Goal: Information Seeking & Learning: Compare options

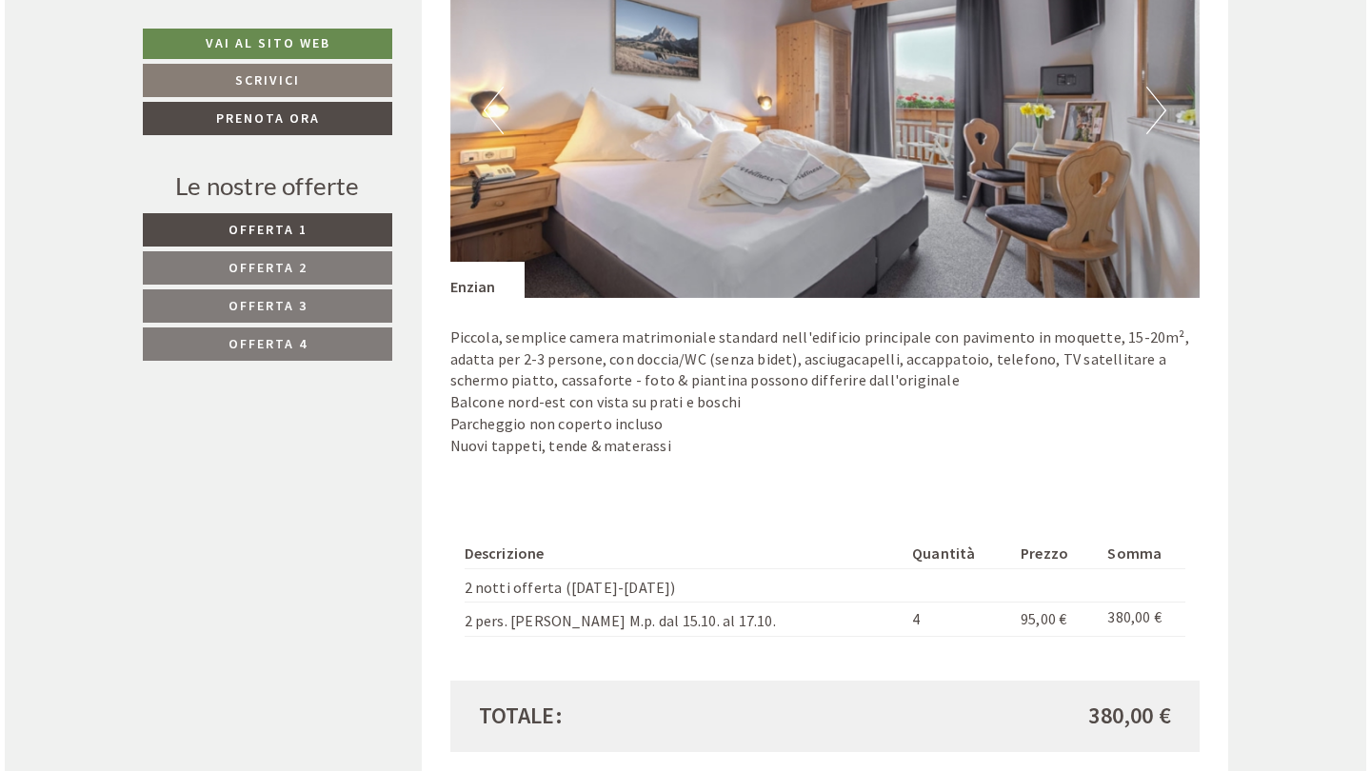
scroll to position [1515, 0]
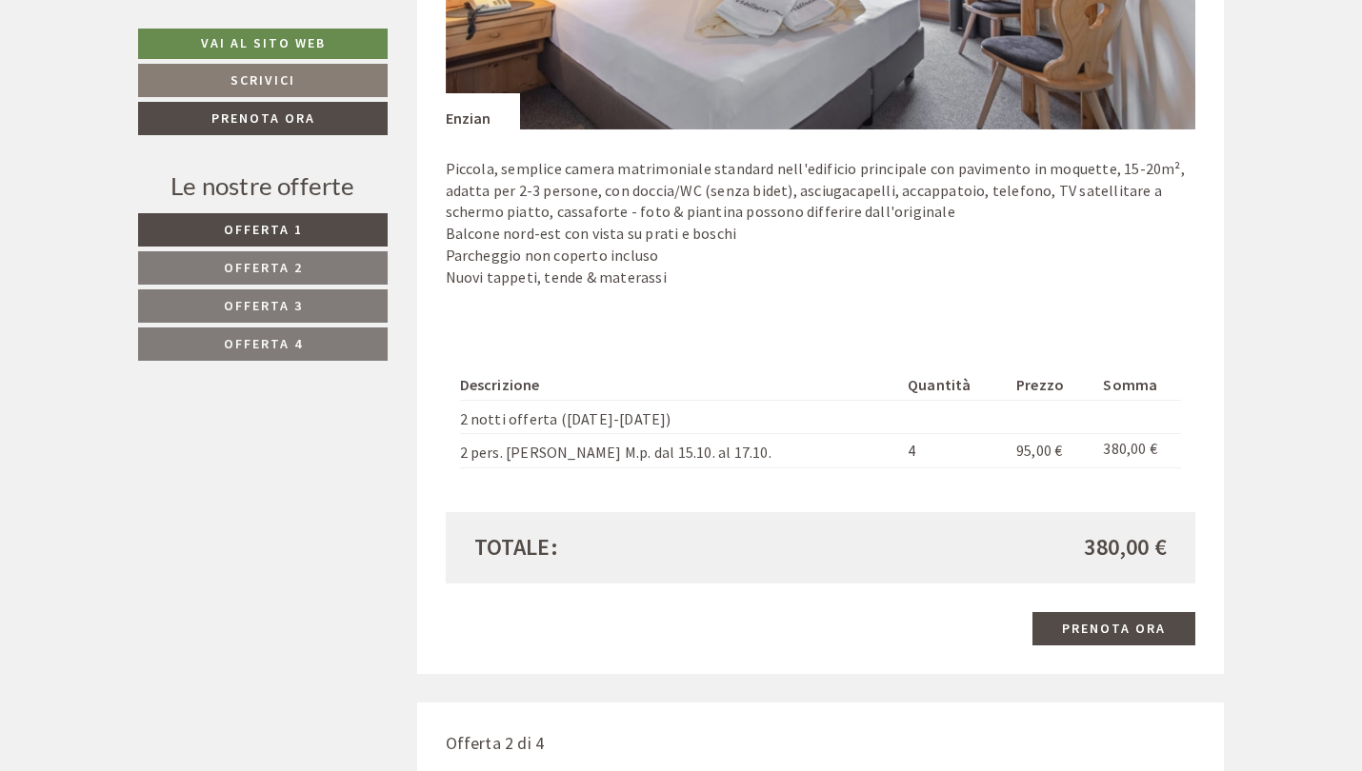
click at [1097, 612] on link "Prenota ora" at bounding box center [1113, 628] width 163 height 33
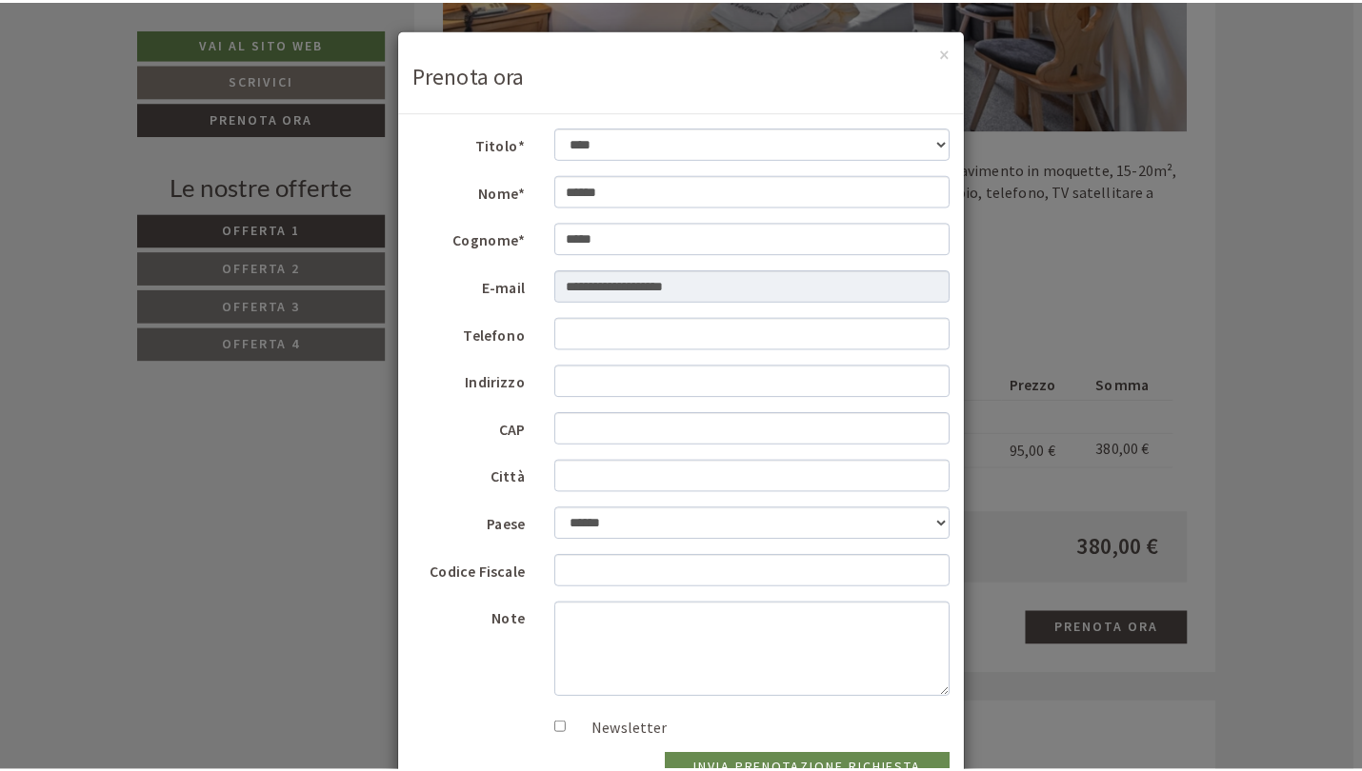
scroll to position [0, 0]
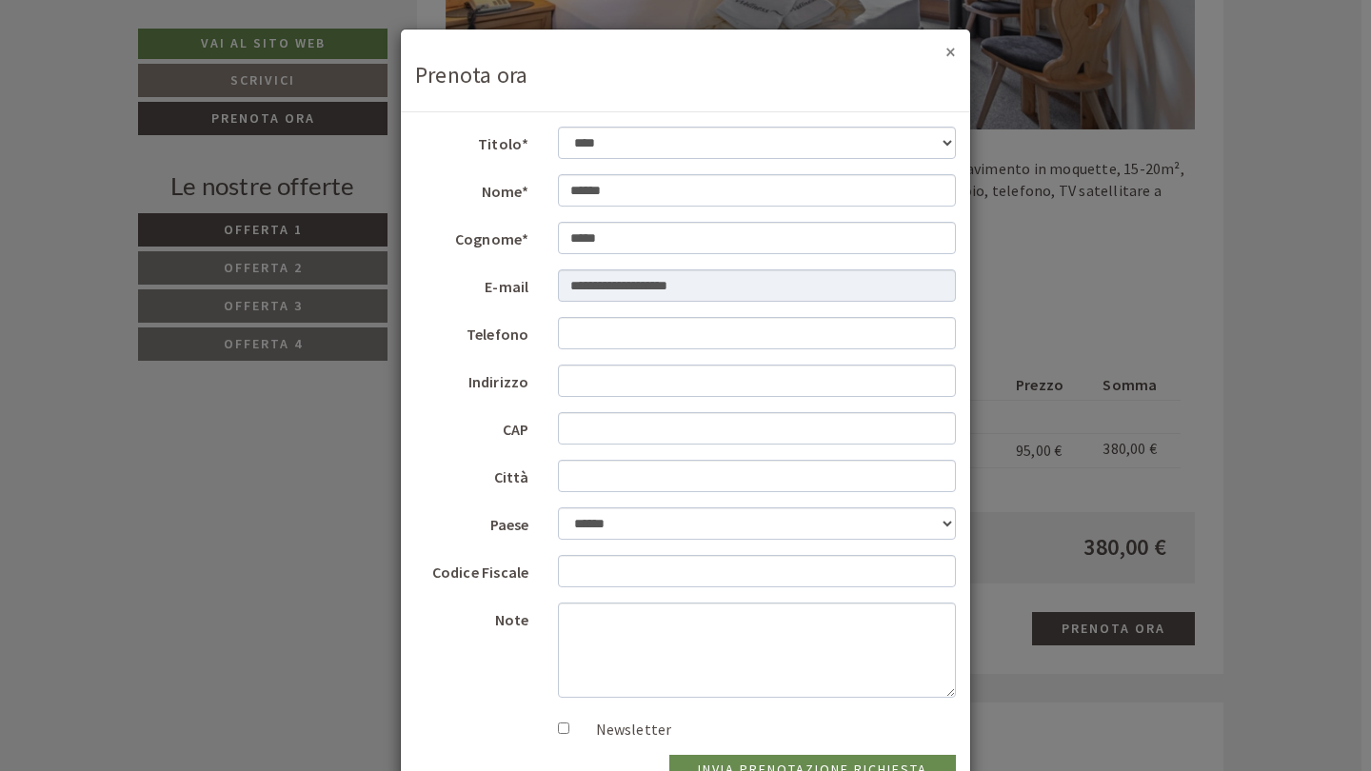
click at [946, 51] on button "×" at bounding box center [951, 52] width 10 height 20
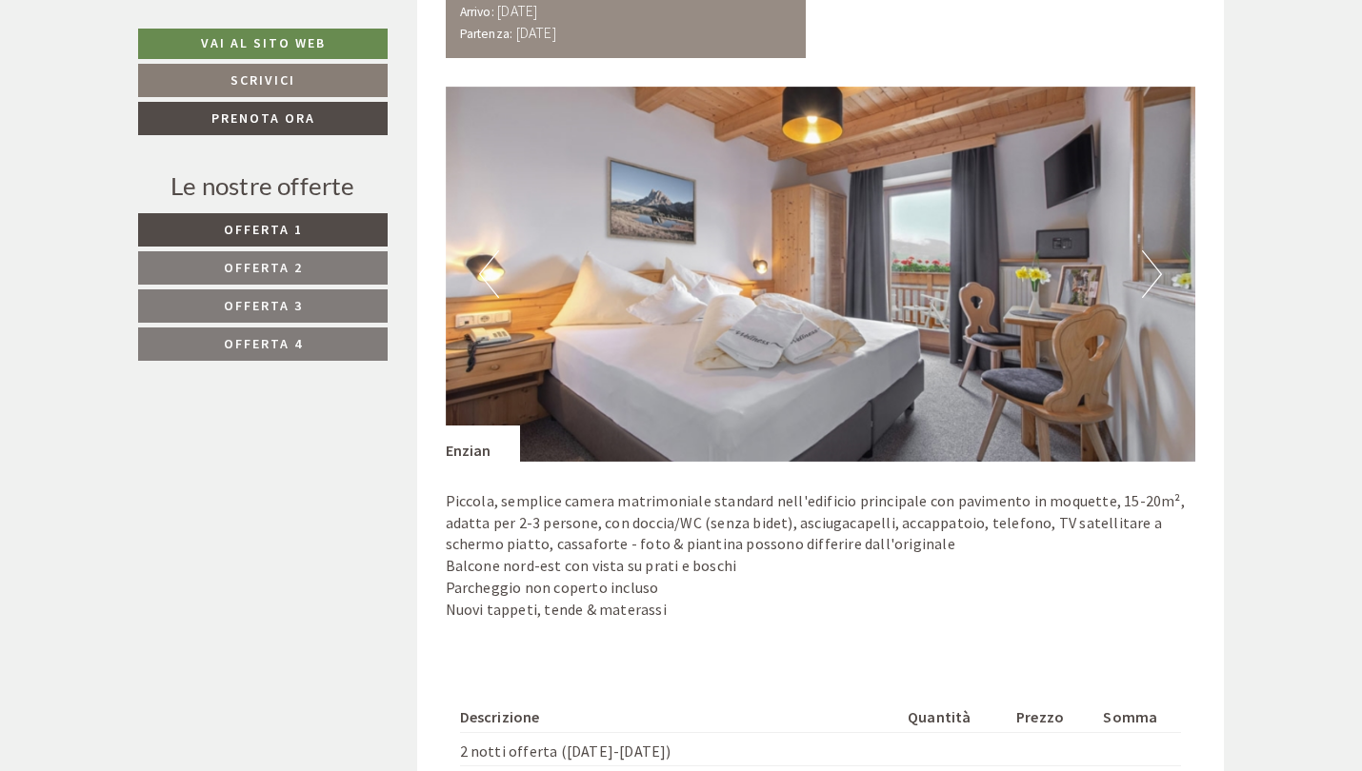
scroll to position [1146, 0]
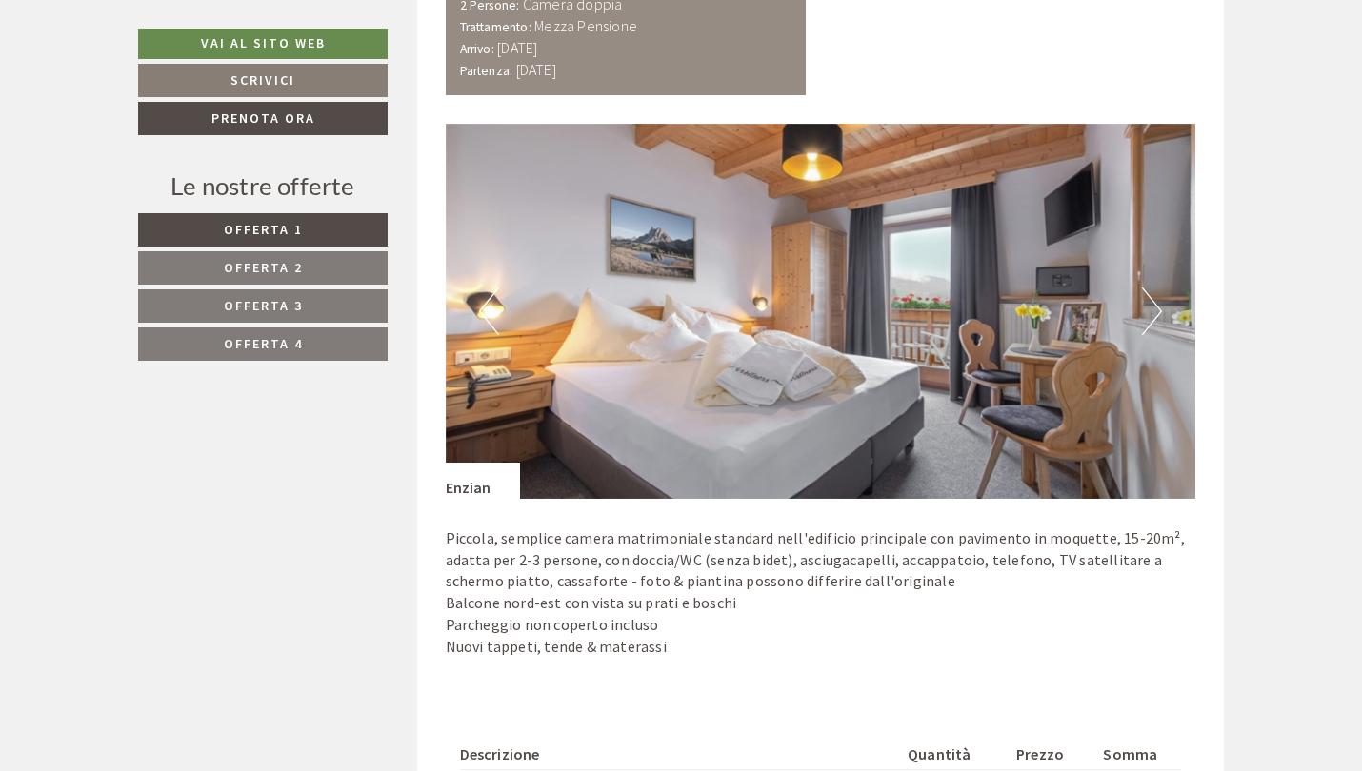
click at [186, 268] on link "Offerta 2" at bounding box center [262, 267] width 249 height 33
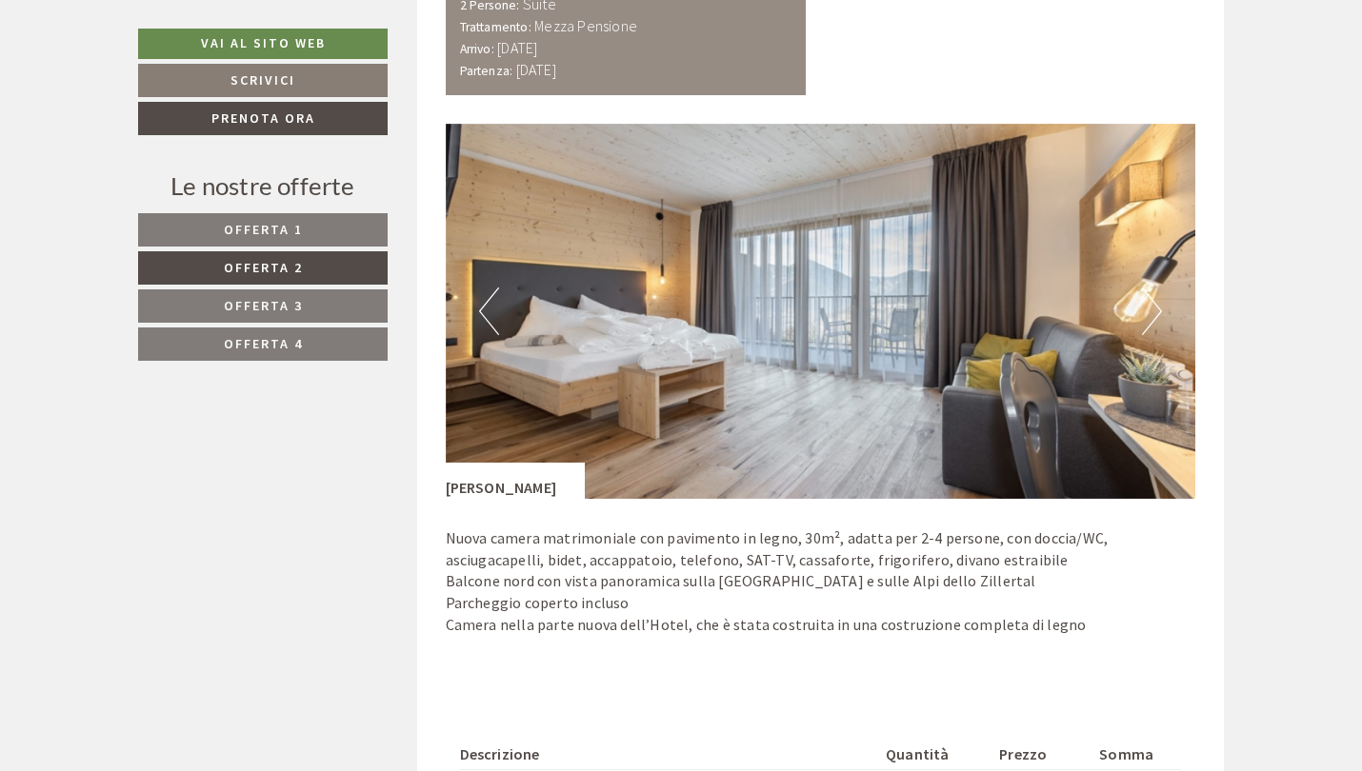
scroll to position [953, 0]
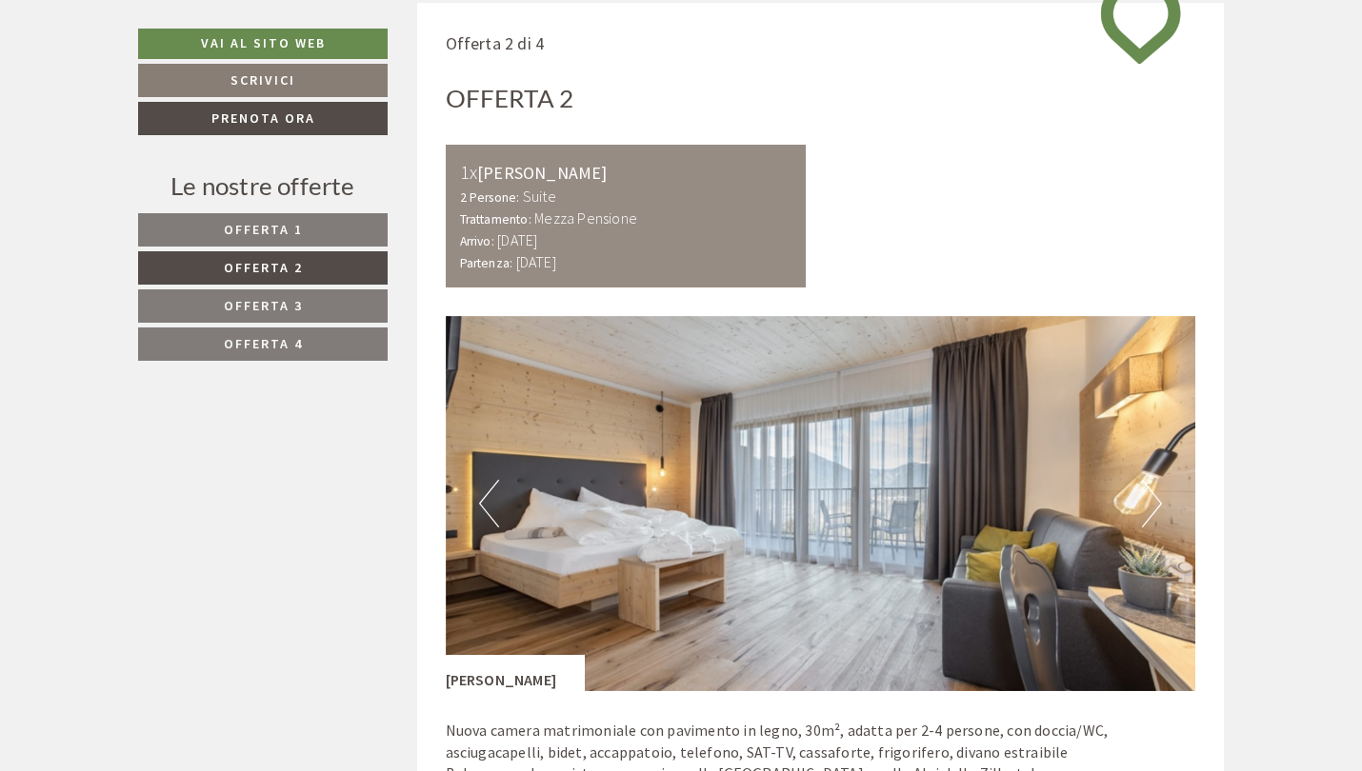
click at [208, 296] on link "Offerta 3" at bounding box center [262, 305] width 249 height 33
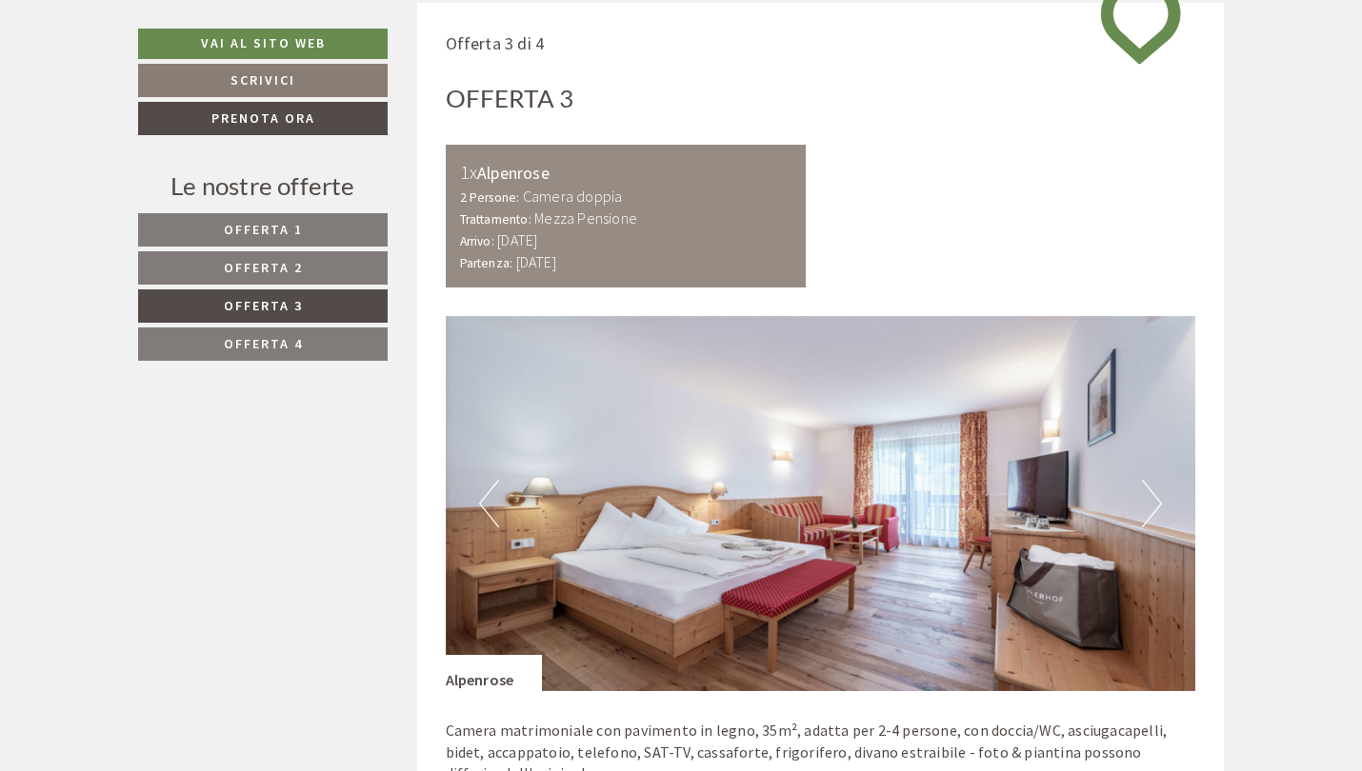
click at [219, 342] on link "Offerta 4" at bounding box center [262, 344] width 249 height 33
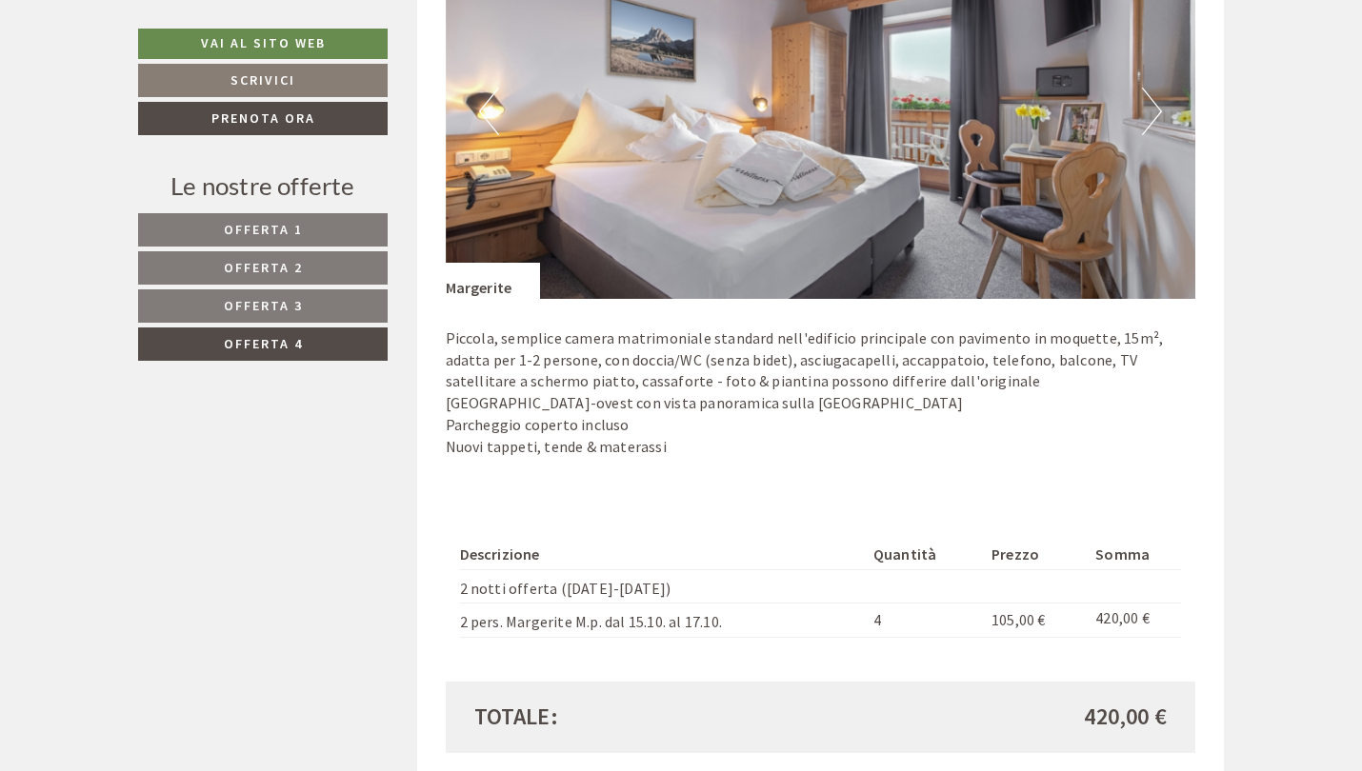
click at [299, 222] on span "Offerta 1" at bounding box center [263, 229] width 79 height 17
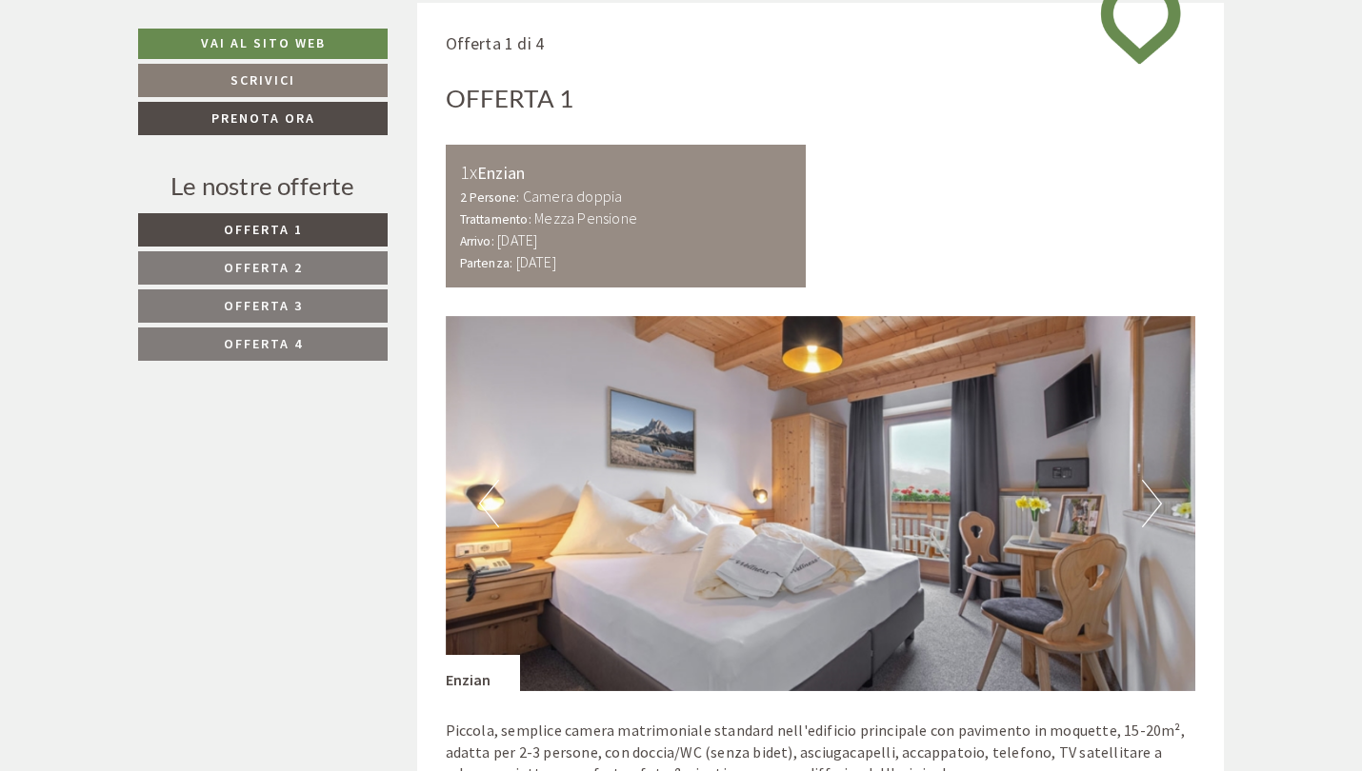
scroll to position [981, 0]
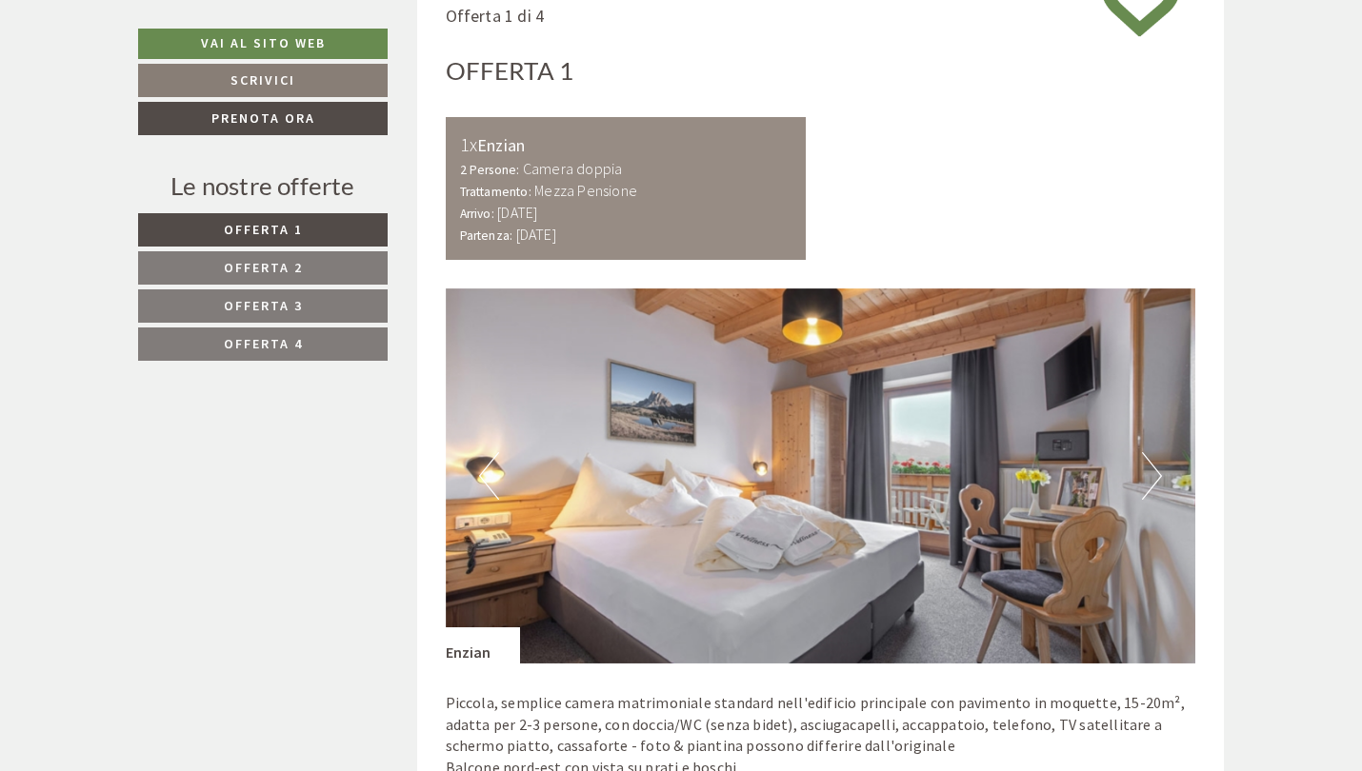
click at [1154, 474] on button "Next" at bounding box center [1152, 476] width 20 height 48
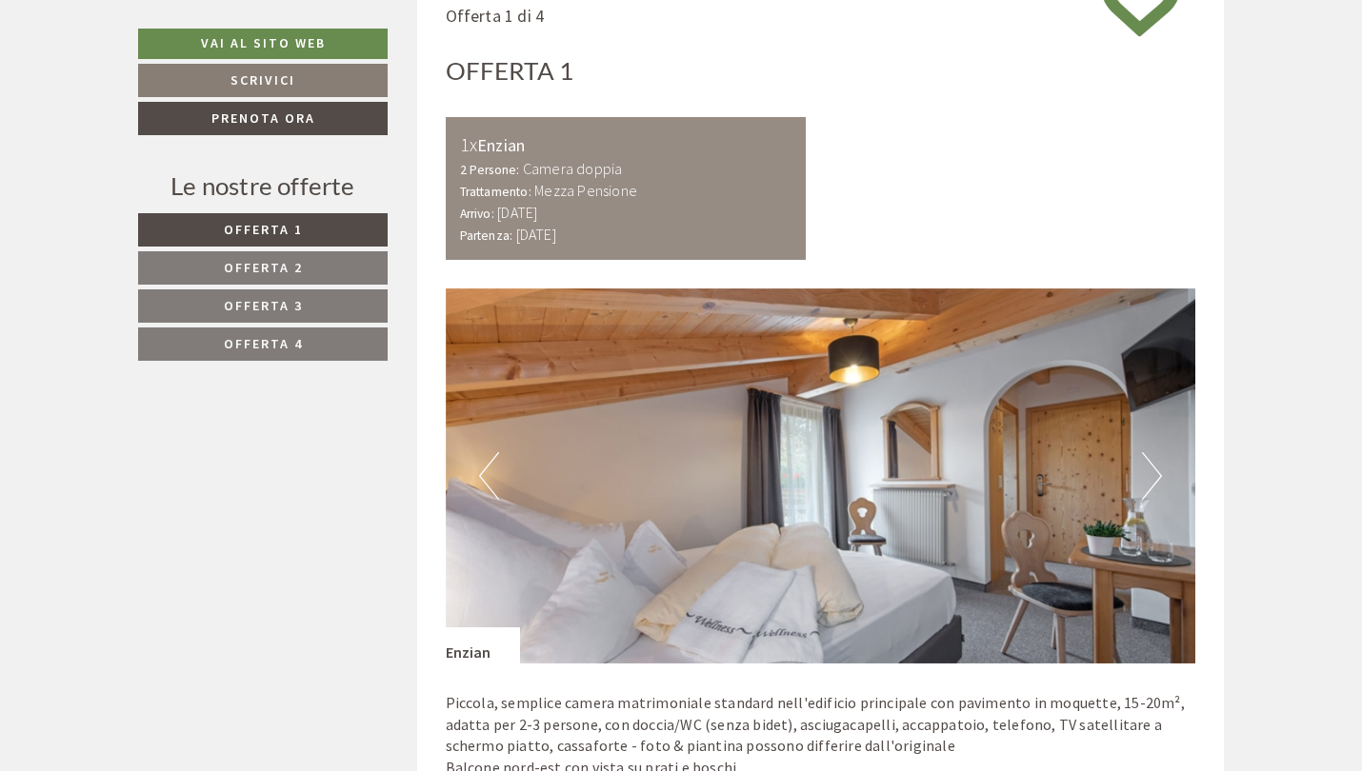
click at [1154, 474] on button "Next" at bounding box center [1152, 476] width 20 height 48
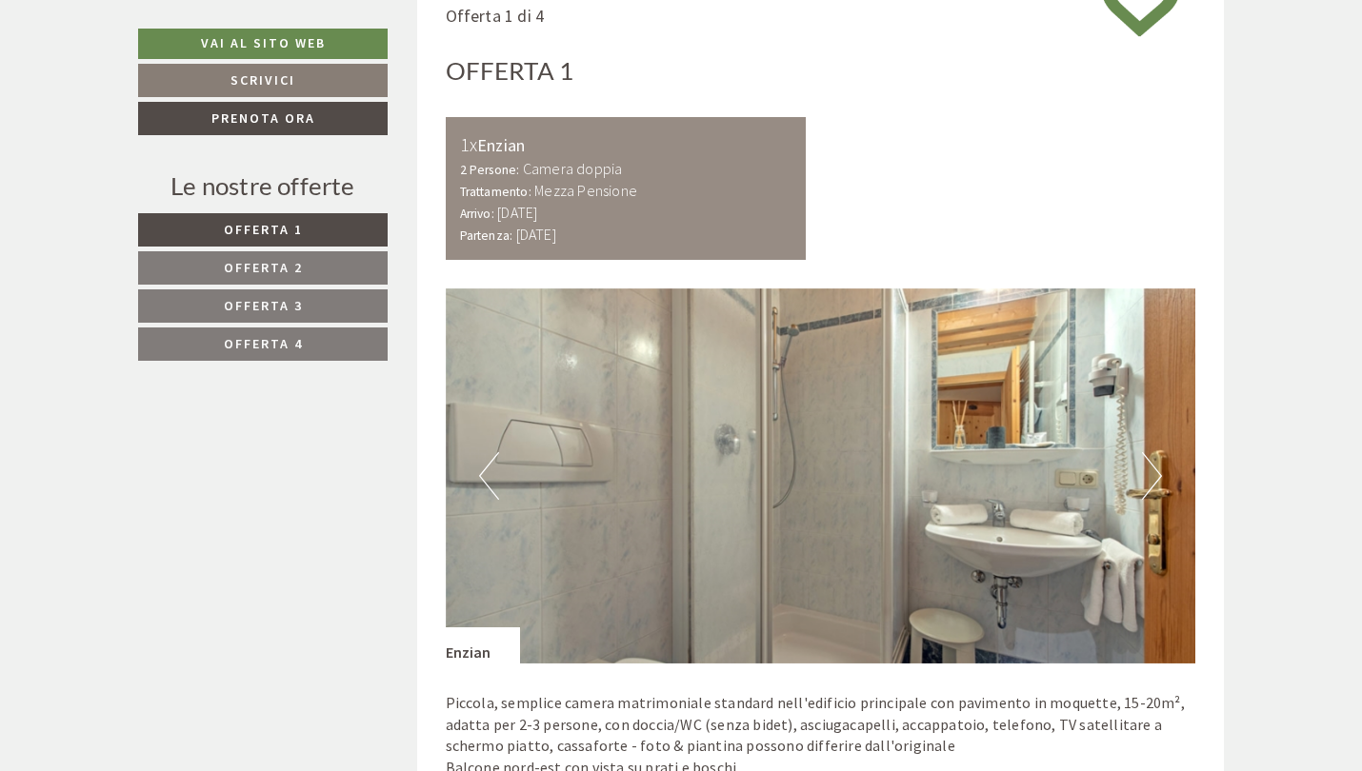
click at [1154, 474] on button "Next" at bounding box center [1152, 476] width 20 height 48
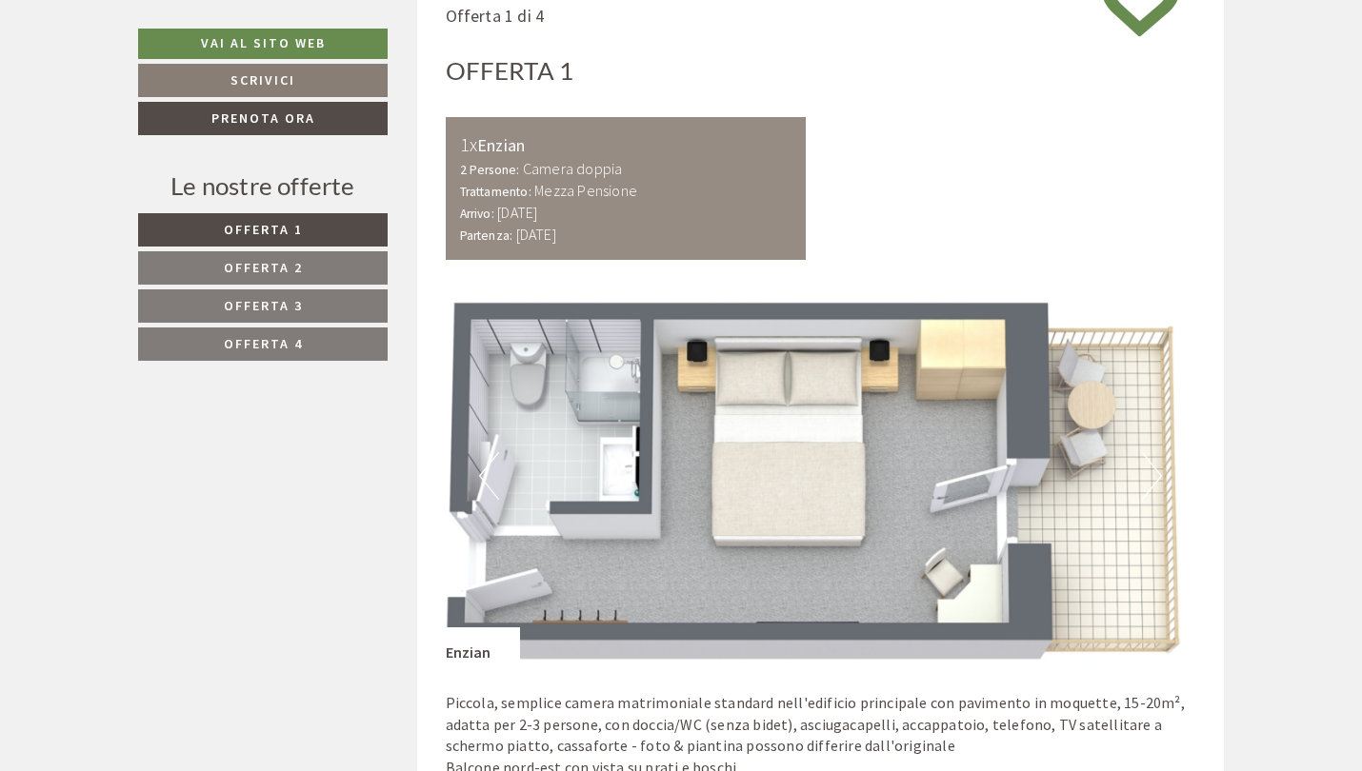
click at [1154, 474] on button "Next" at bounding box center [1152, 476] width 20 height 48
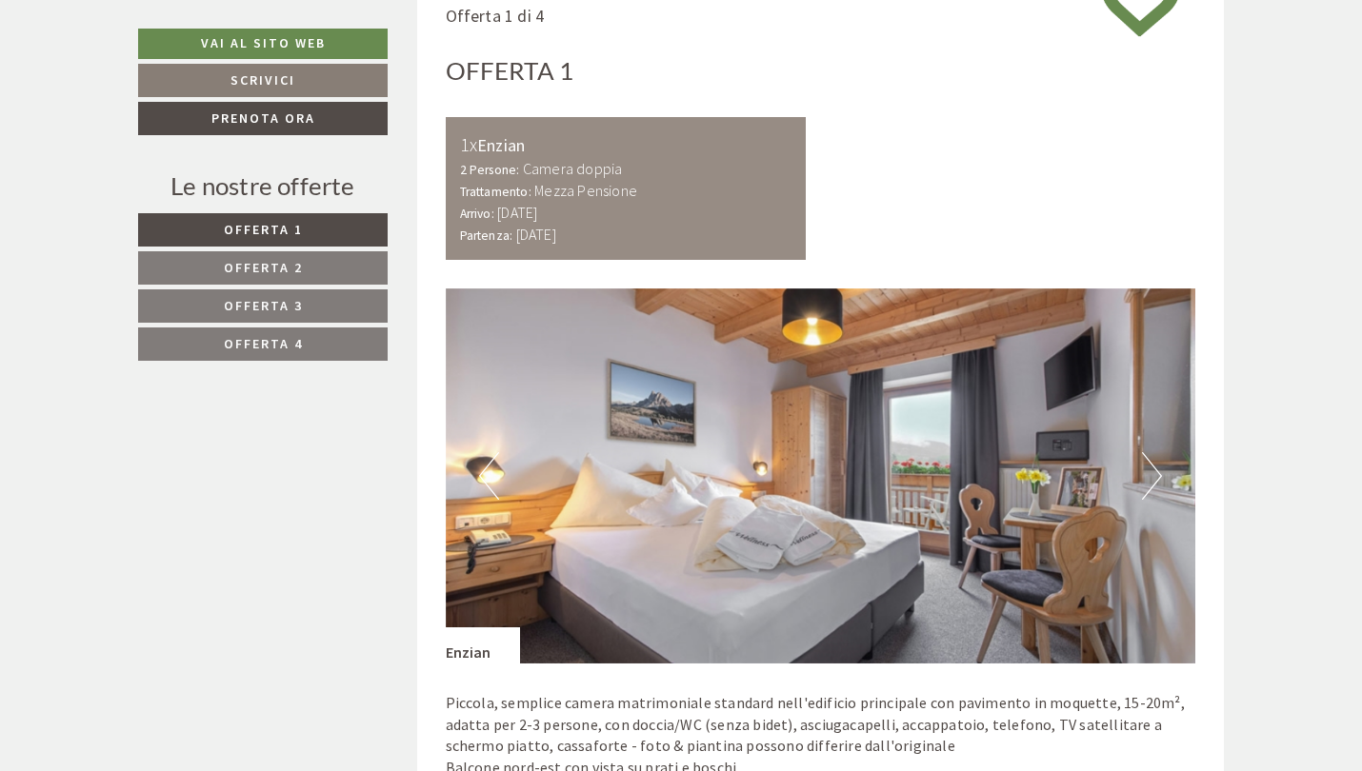
click at [489, 469] on button "Previous" at bounding box center [489, 476] width 20 height 48
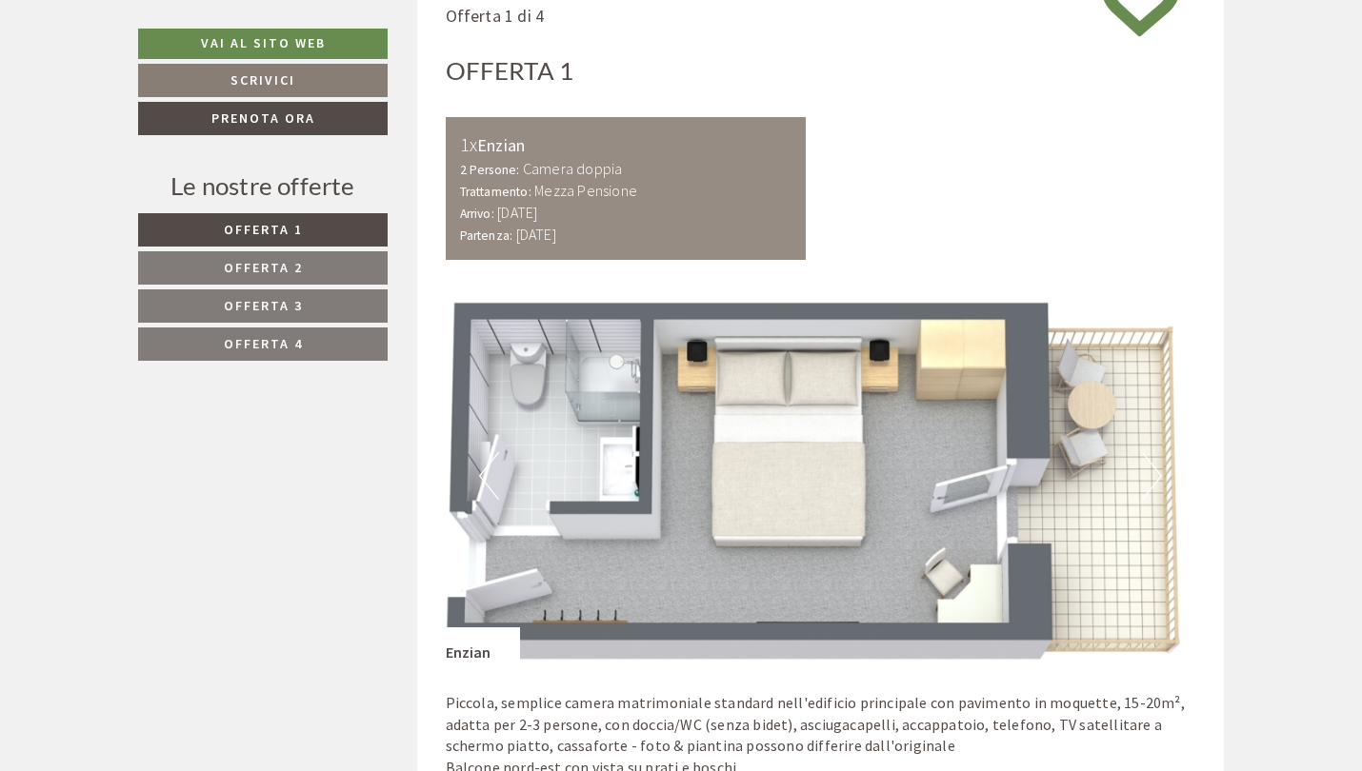
click at [1083, 453] on img at bounding box center [821, 476] width 750 height 375
click at [1125, 454] on img at bounding box center [821, 476] width 750 height 375
click at [1131, 454] on img at bounding box center [821, 476] width 750 height 375
click at [1149, 462] on button "Next" at bounding box center [1152, 476] width 20 height 48
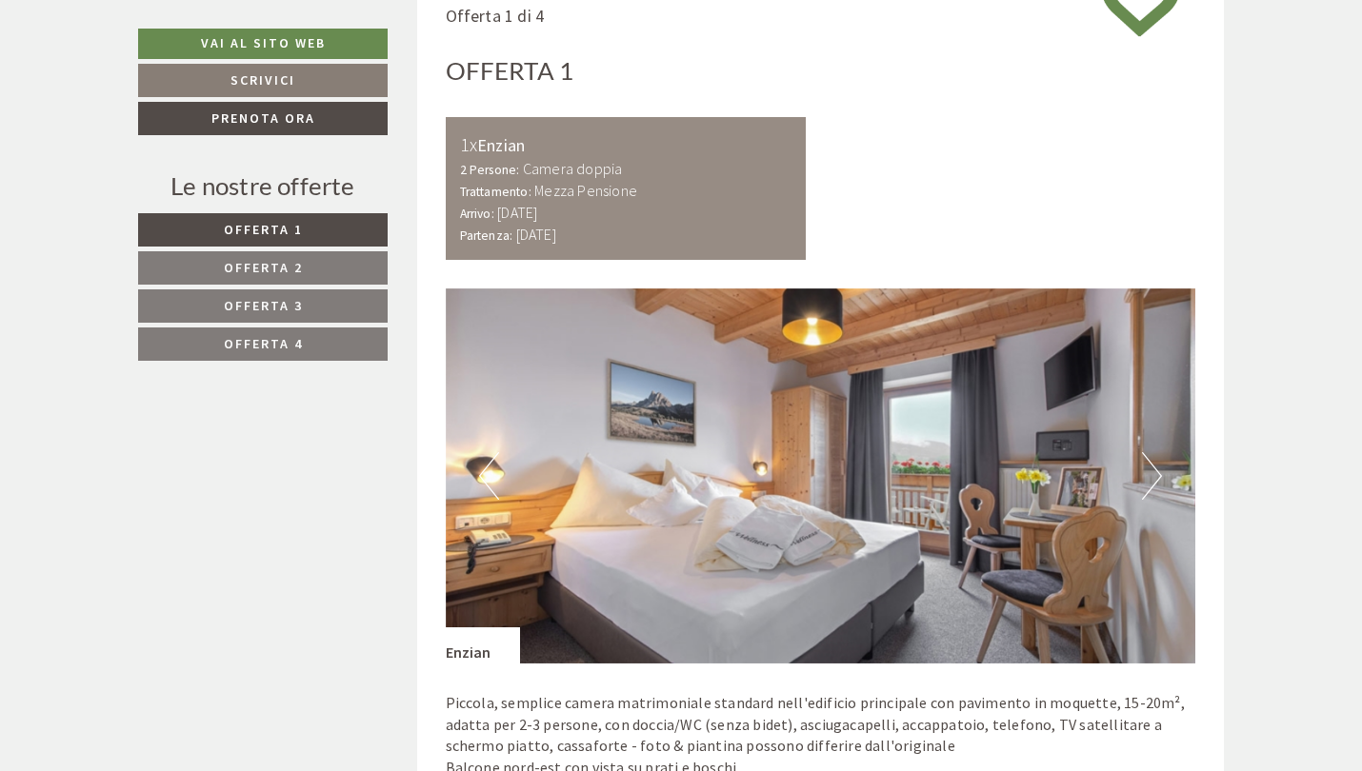
click at [1149, 462] on button "Next" at bounding box center [1152, 476] width 20 height 48
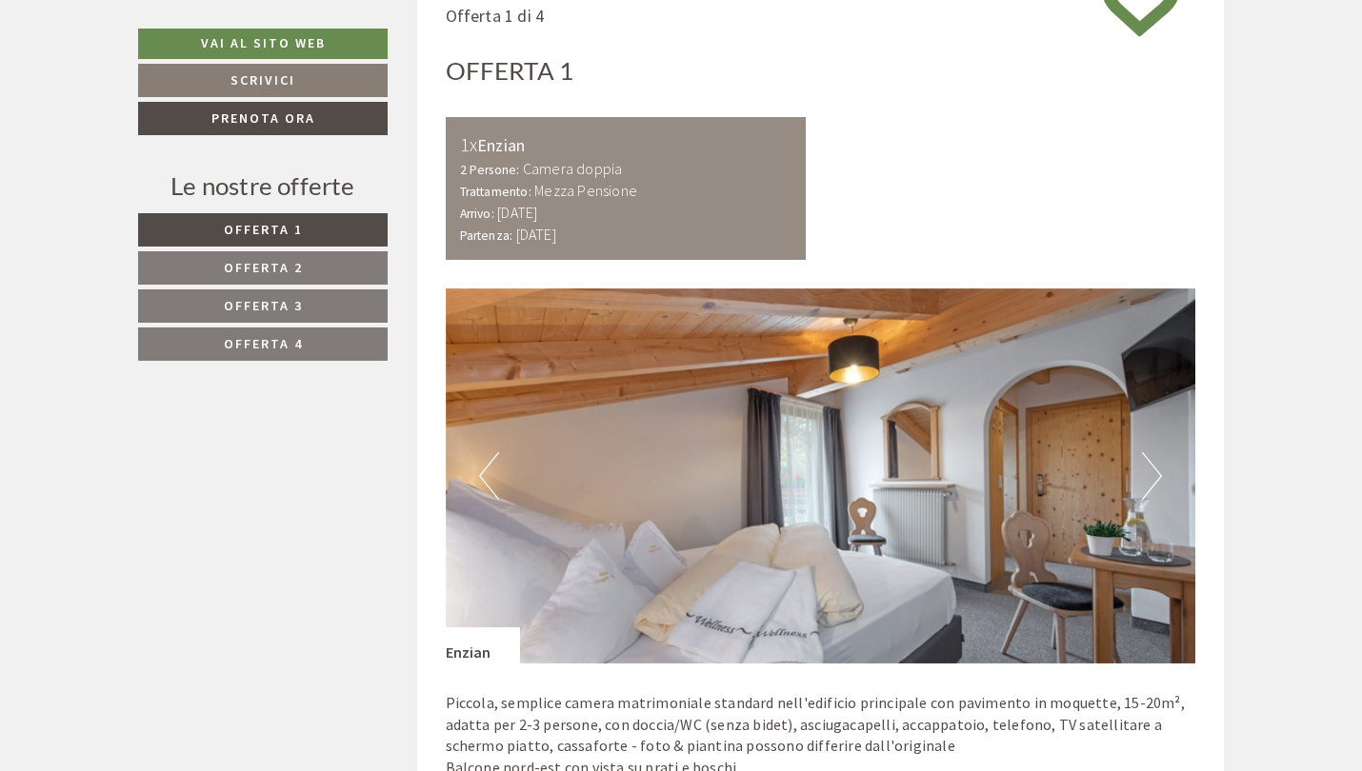
click at [1149, 462] on button "Next" at bounding box center [1152, 476] width 20 height 48
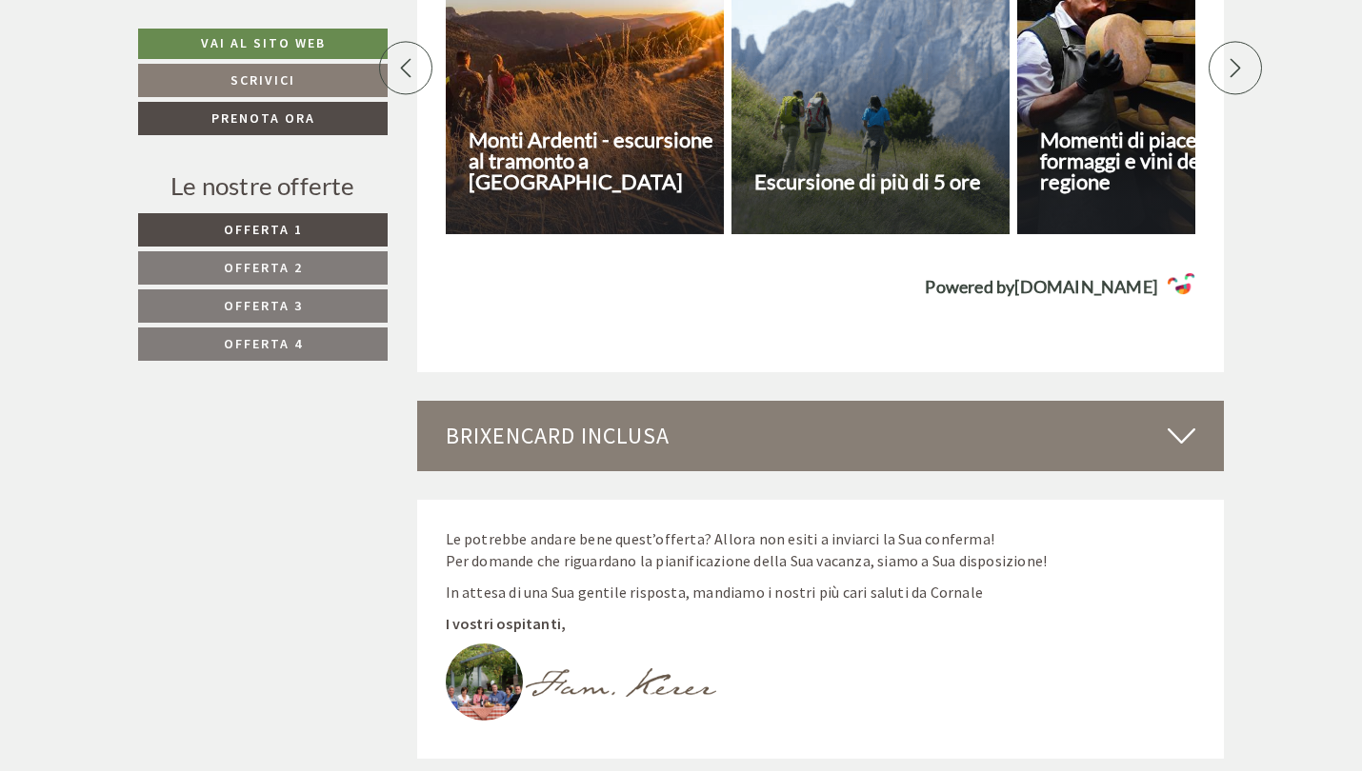
click at [287, 344] on span "Offerta 4" at bounding box center [263, 343] width 79 height 17
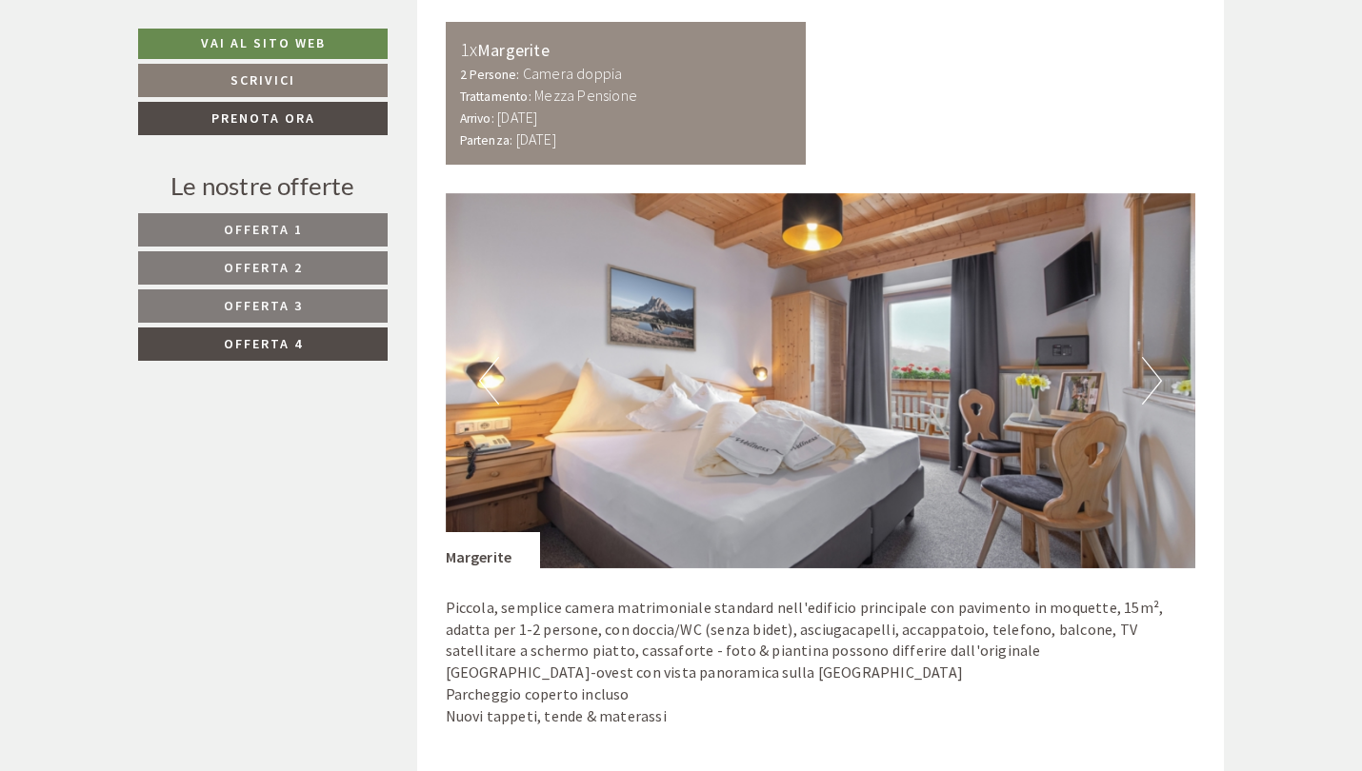
scroll to position [1072, 0]
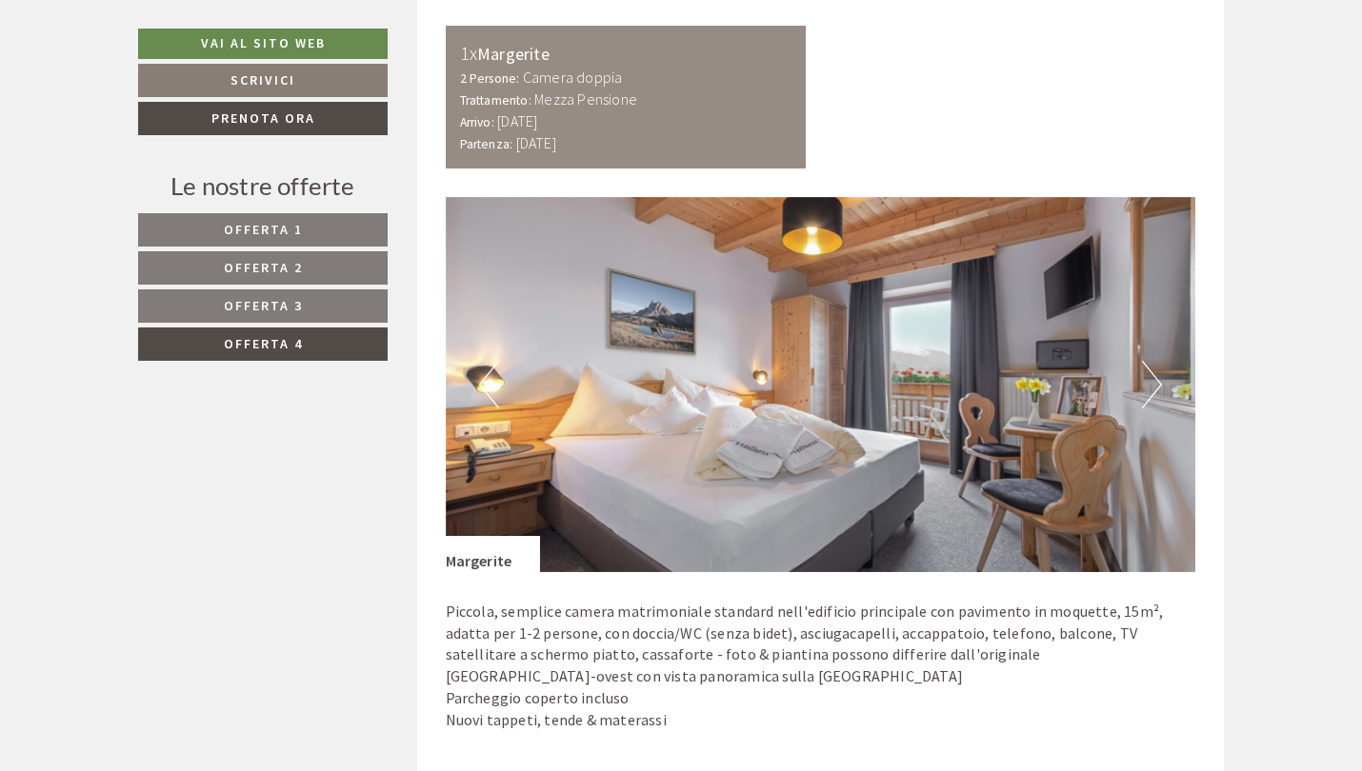
click at [1128, 378] on img at bounding box center [821, 384] width 750 height 375
click at [1152, 380] on button "Next" at bounding box center [1152, 385] width 20 height 48
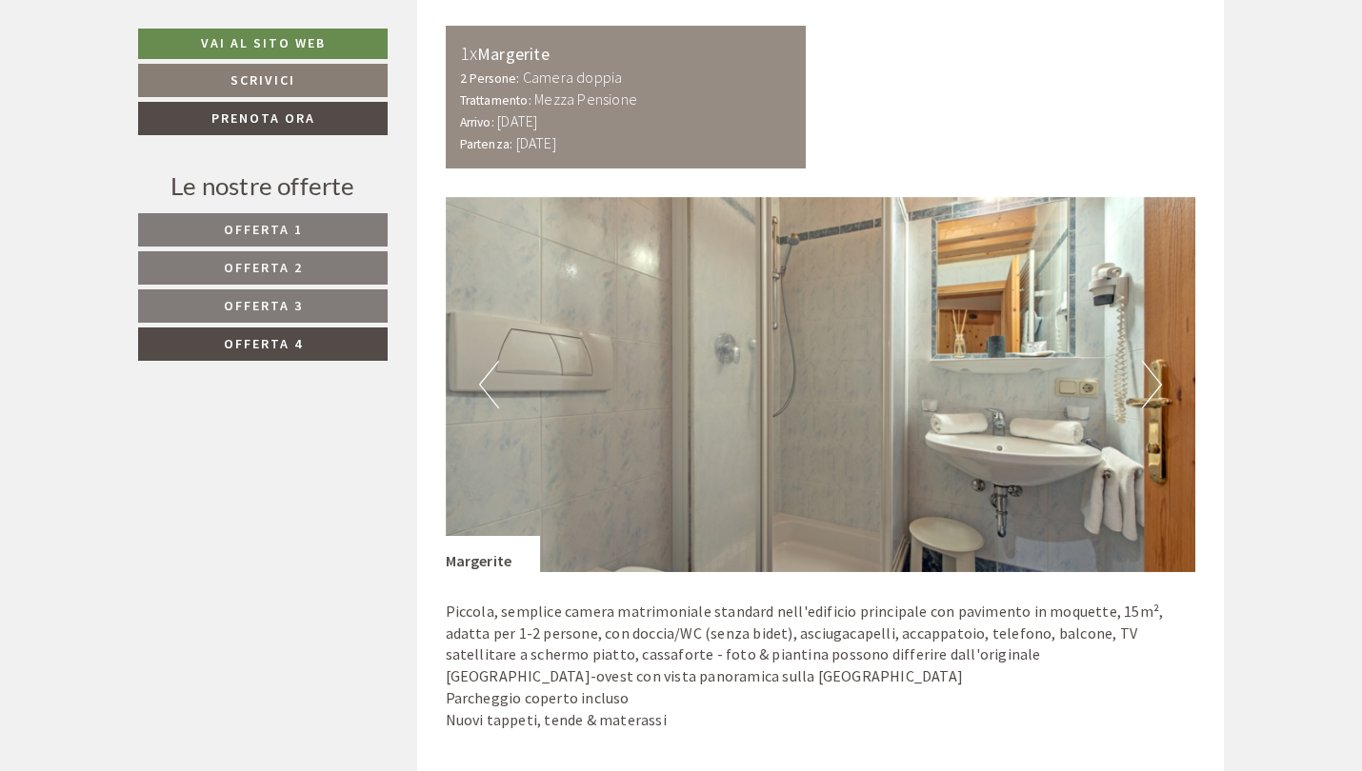
click at [1152, 380] on button "Next" at bounding box center [1152, 385] width 20 height 48
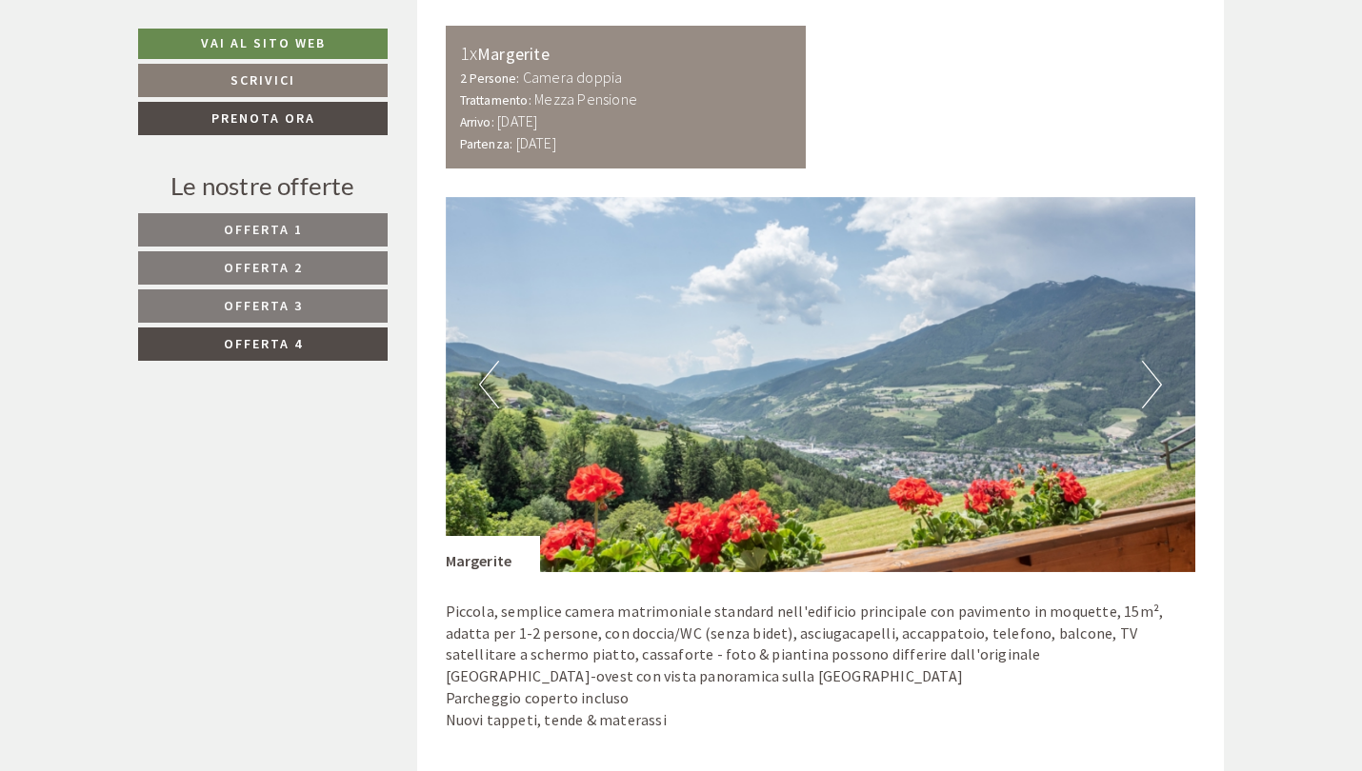
click at [297, 226] on span "Offerta 1" at bounding box center [263, 229] width 79 height 17
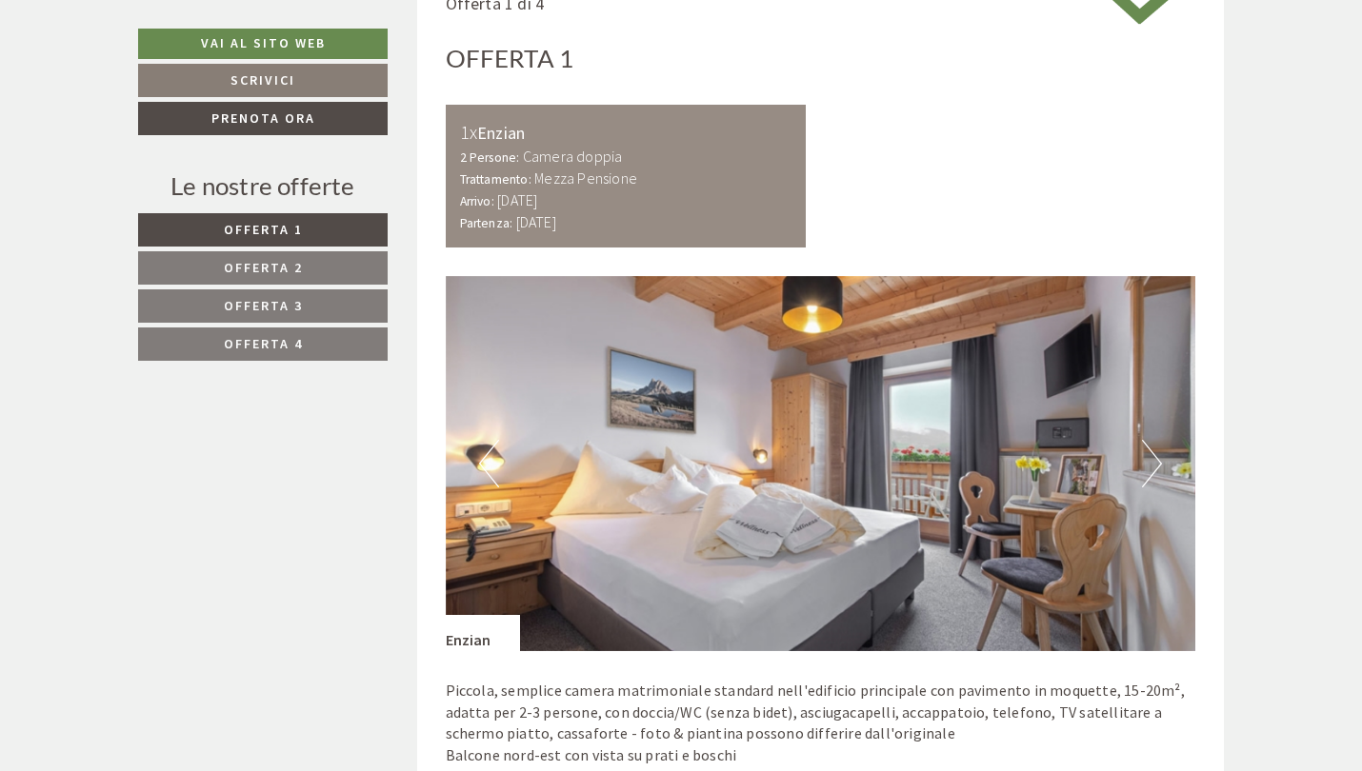
scroll to position [1002, 0]
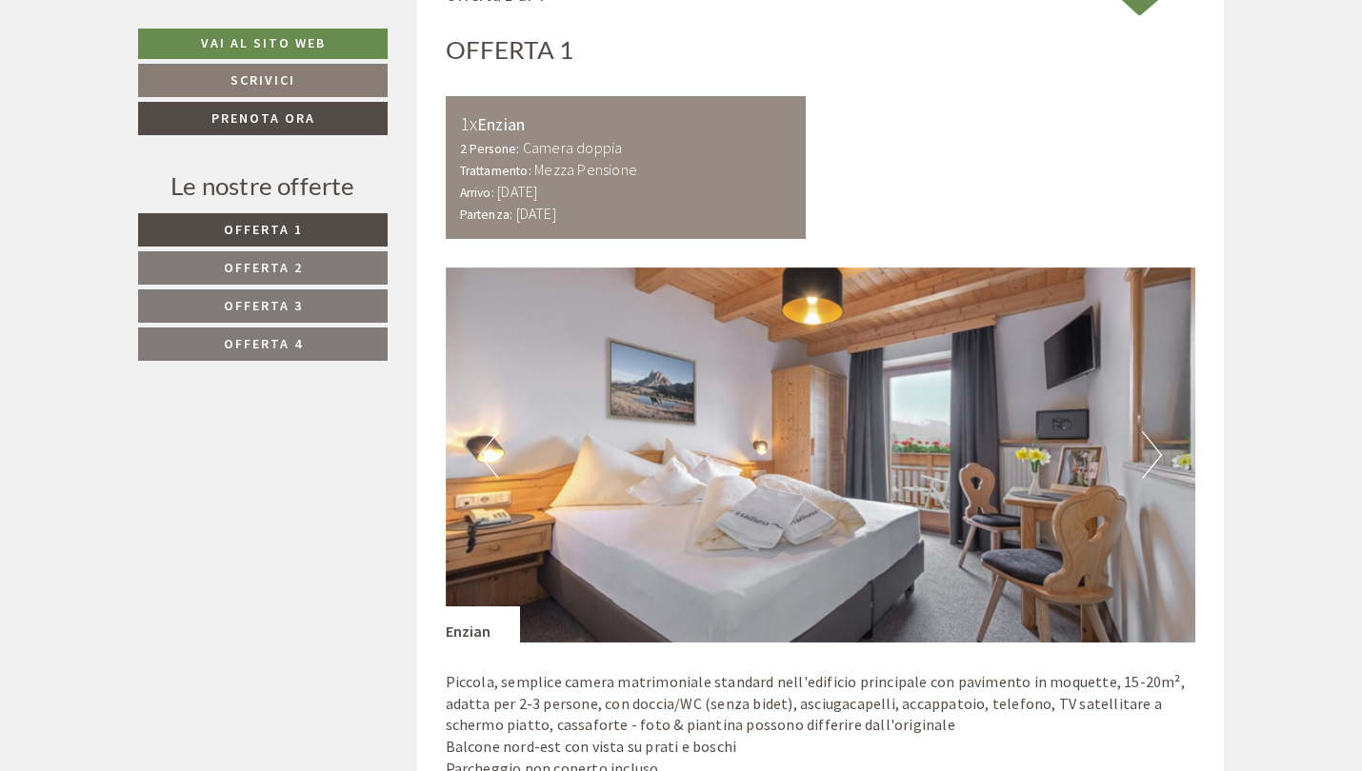
click at [1162, 437] on img at bounding box center [821, 455] width 750 height 375
click at [1150, 442] on button "Next" at bounding box center [1152, 455] width 20 height 48
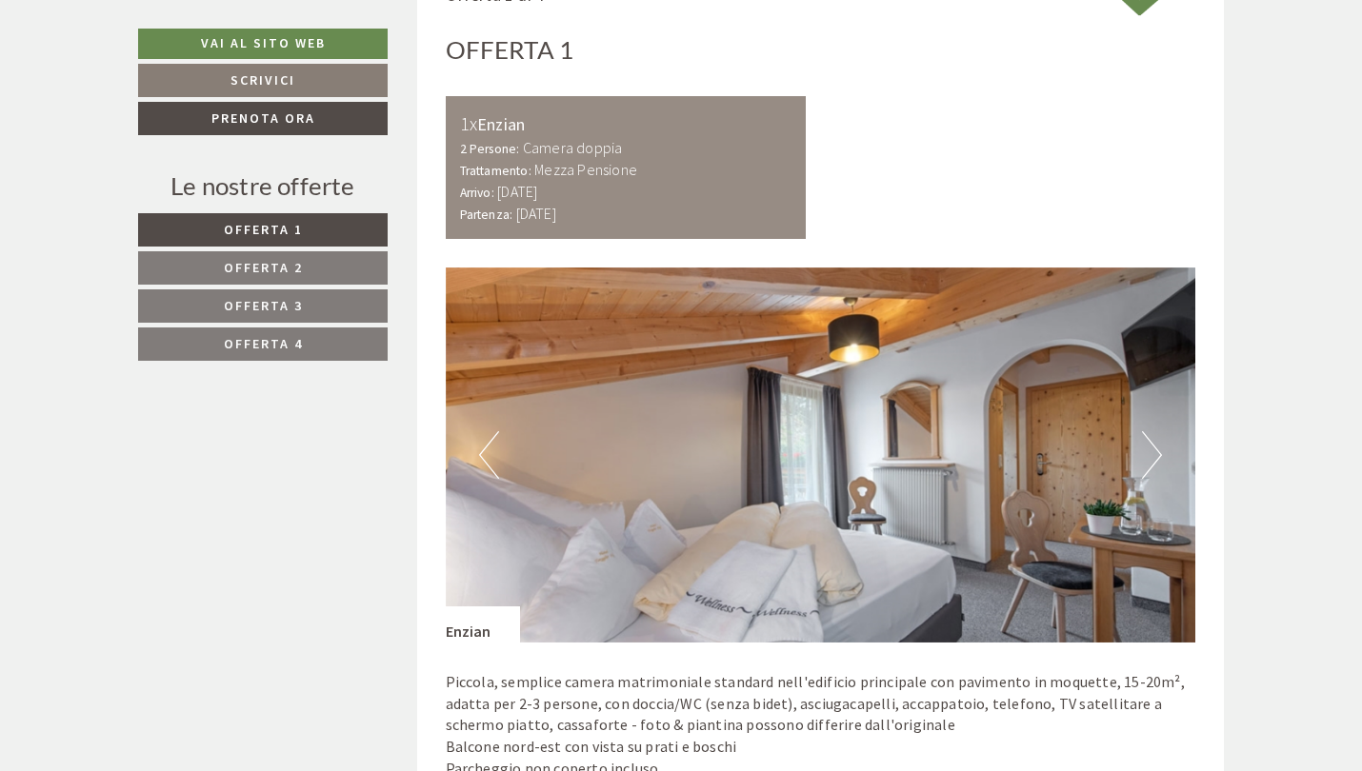
click at [1150, 442] on button "Next" at bounding box center [1152, 455] width 20 height 48
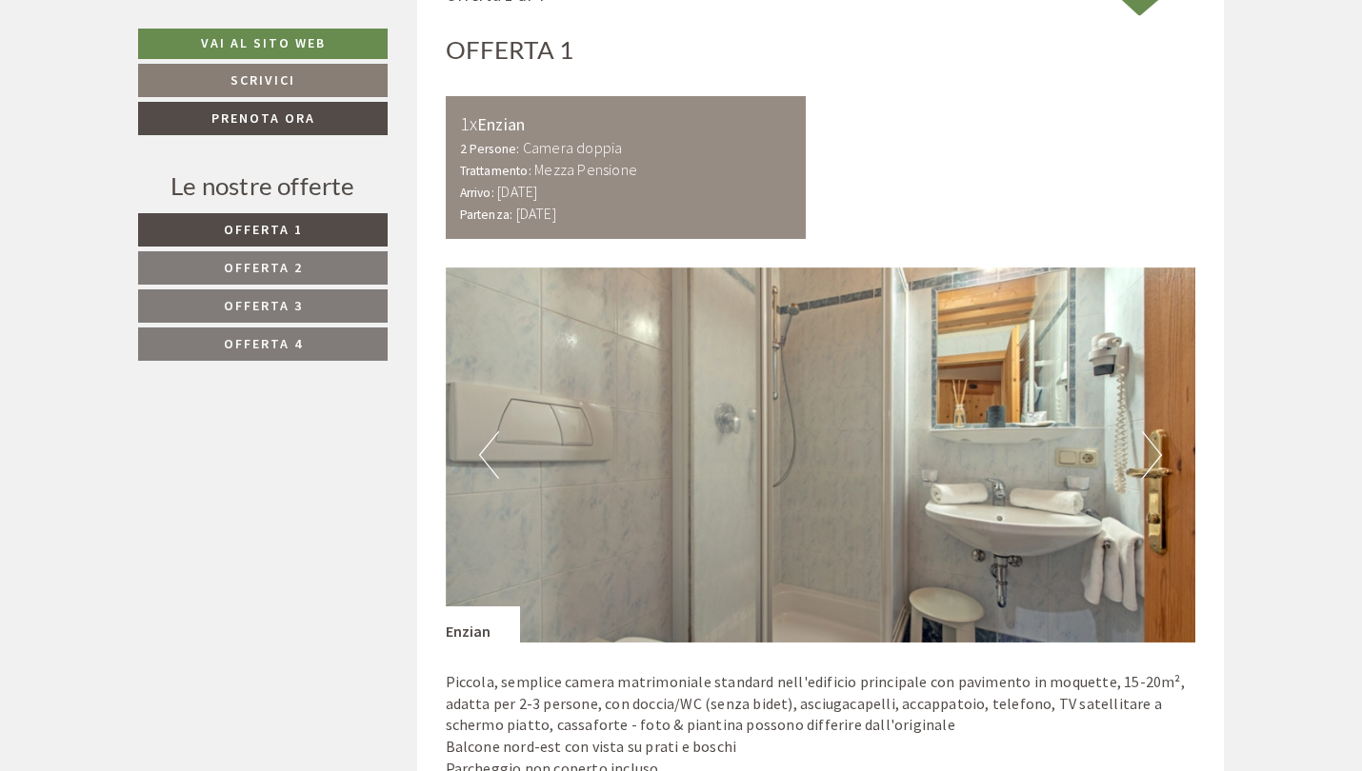
click at [1150, 442] on button "Next" at bounding box center [1152, 455] width 20 height 48
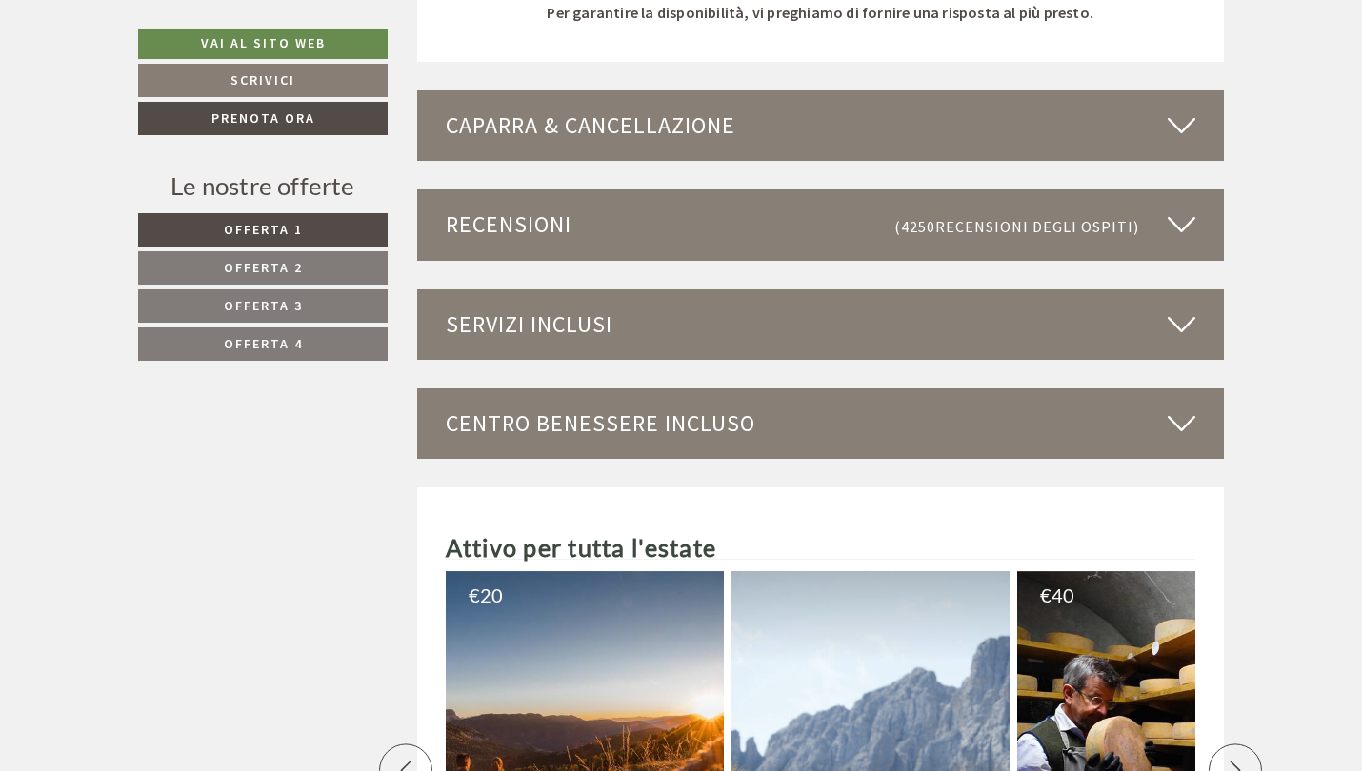
click at [348, 229] on link "Offerta 1" at bounding box center [262, 229] width 249 height 33
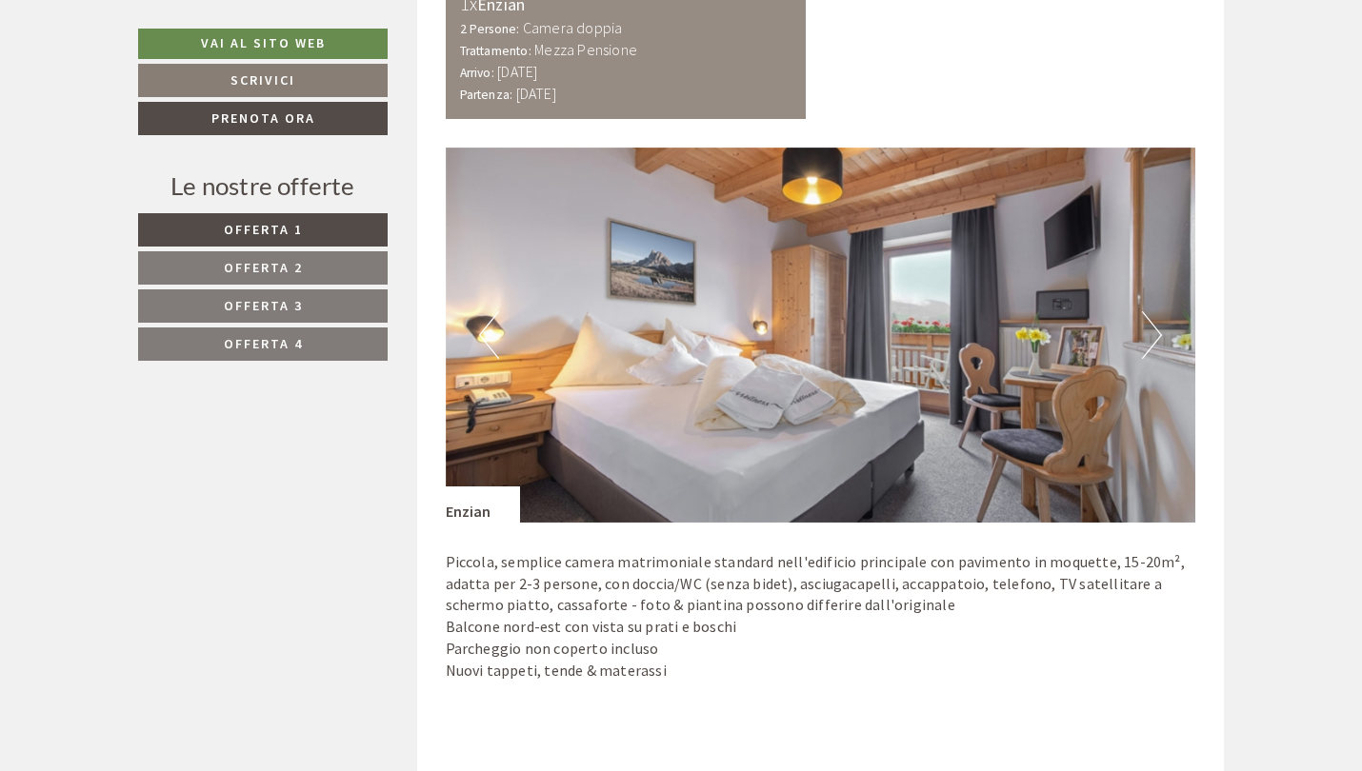
scroll to position [1118, 0]
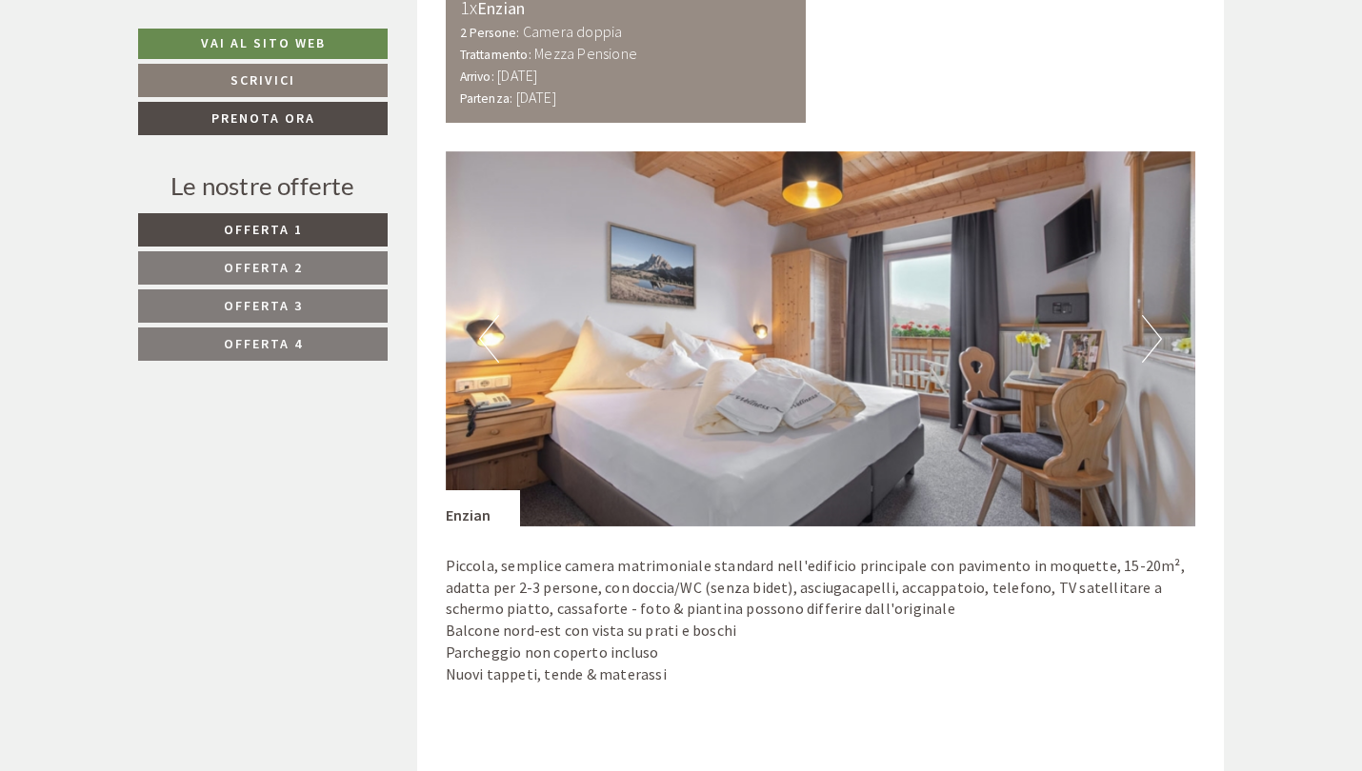
click at [1157, 340] on button "Next" at bounding box center [1152, 339] width 20 height 48
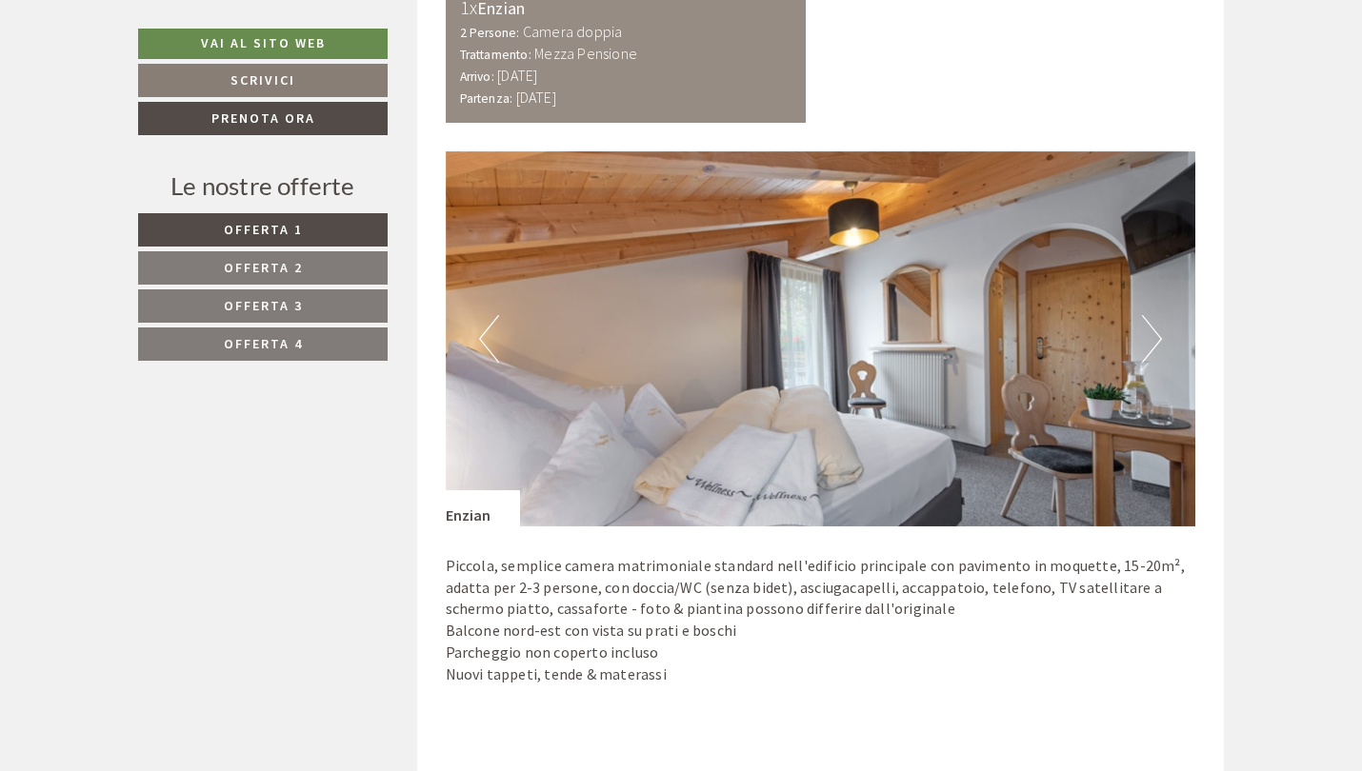
click at [1157, 340] on button "Next" at bounding box center [1152, 339] width 20 height 48
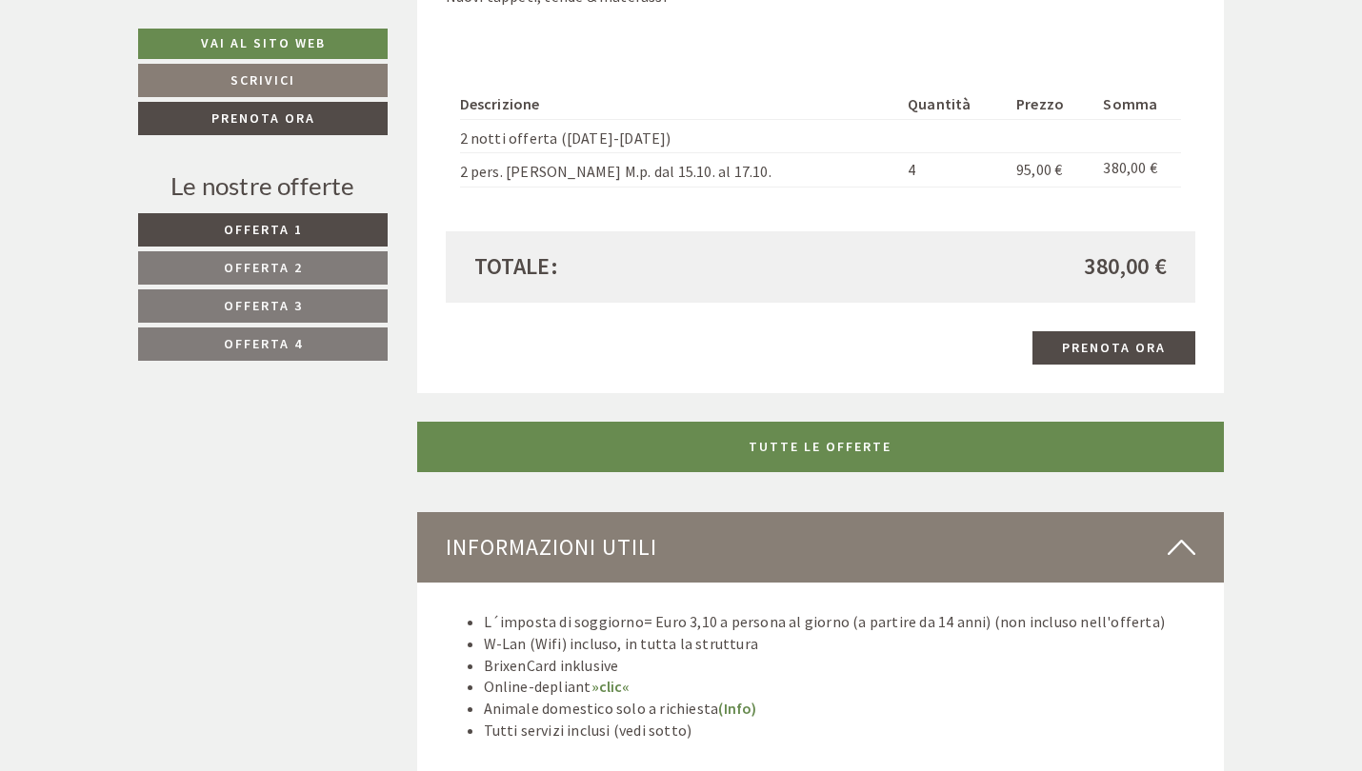
click at [713, 422] on link "TUTTE LE OFFERTE" at bounding box center [821, 447] width 808 height 50
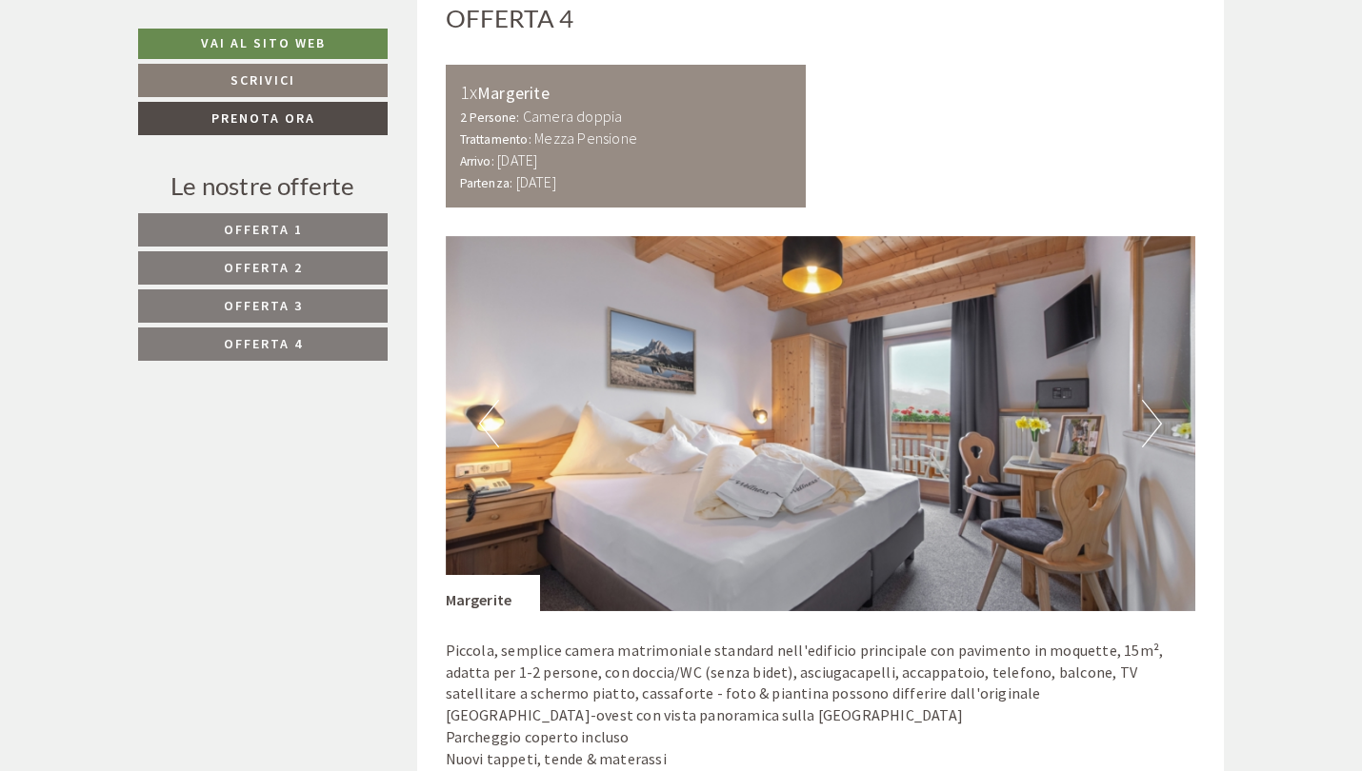
scroll to position [4750, 0]
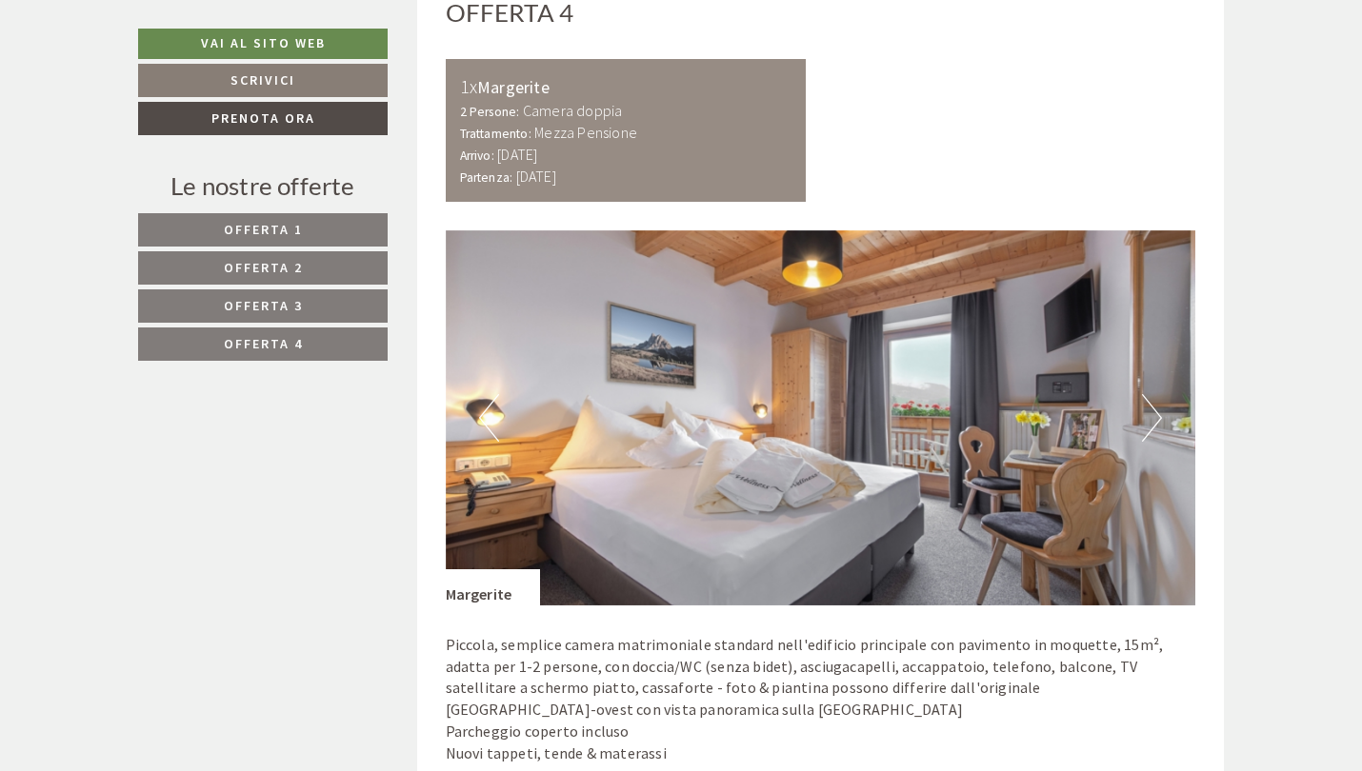
click at [1145, 404] on img at bounding box center [821, 417] width 750 height 375
click at [1145, 394] on button "Next" at bounding box center [1152, 418] width 20 height 48
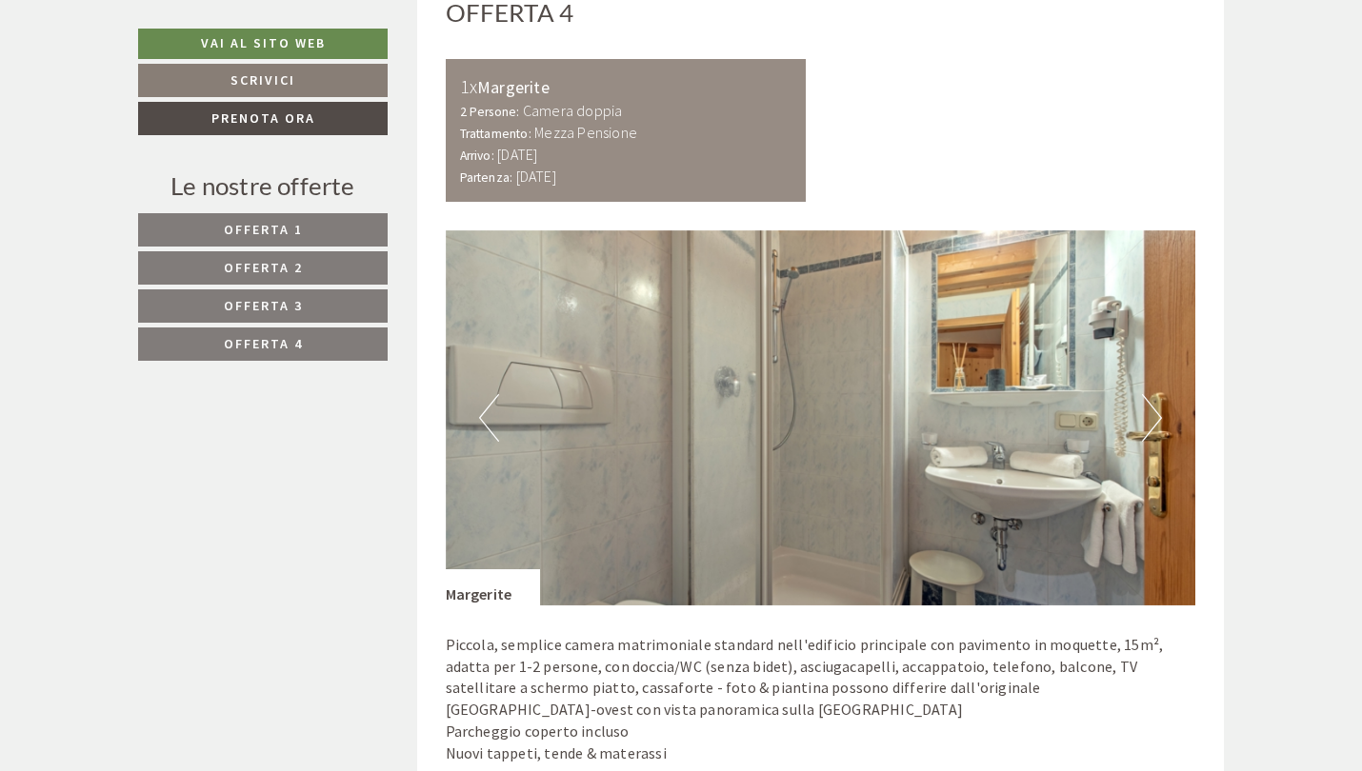
click at [1145, 394] on button "Next" at bounding box center [1152, 418] width 20 height 48
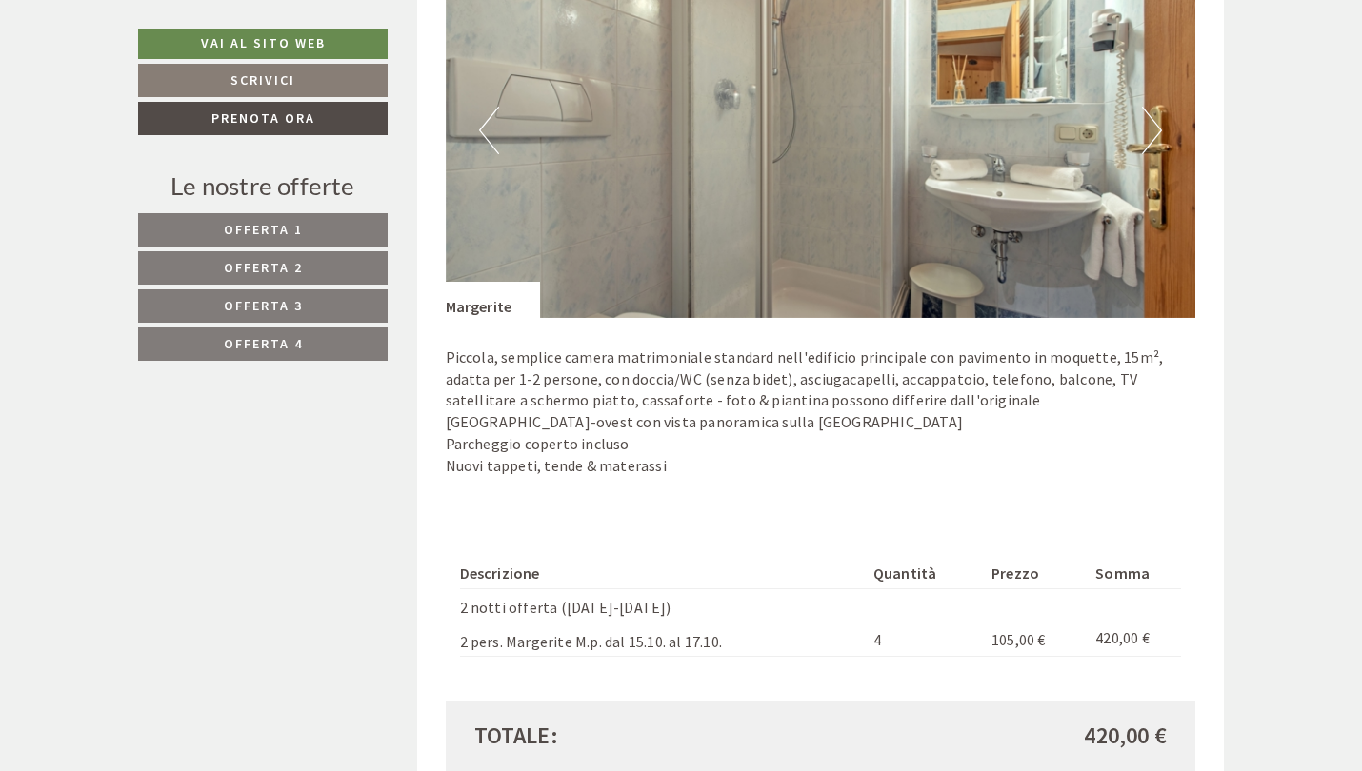
scroll to position [5020, 0]
